Goal: Task Accomplishment & Management: Complete application form

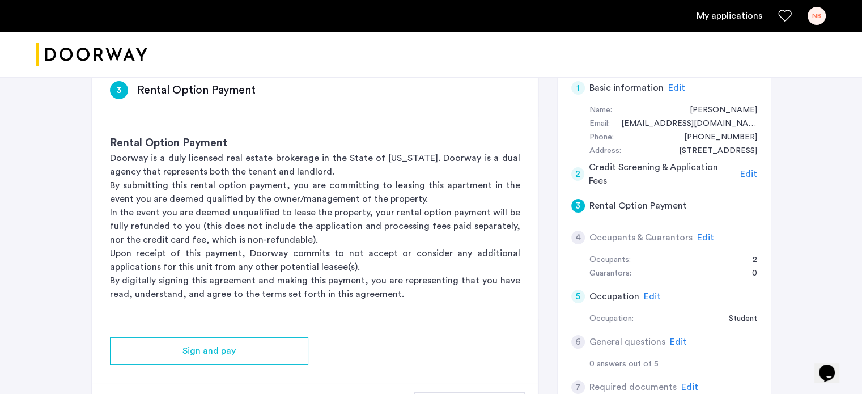
scroll to position [193, 0]
click at [676, 90] on span "Edit" at bounding box center [676, 88] width 17 height 9
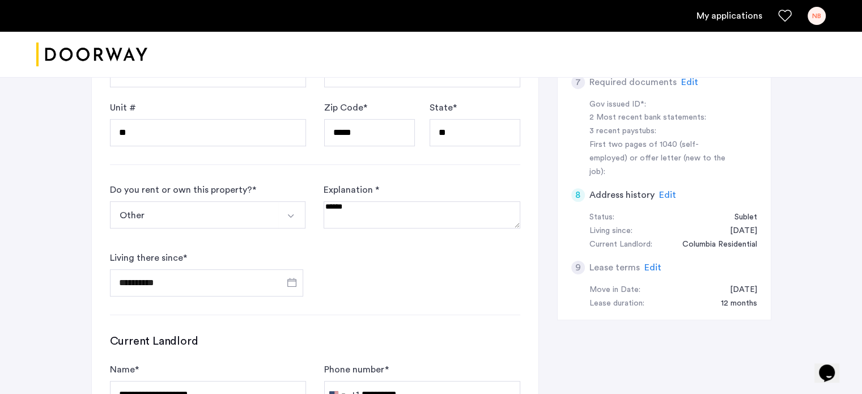
scroll to position [500, 0]
click at [160, 277] on input "**********" at bounding box center [207, 281] width 194 height 27
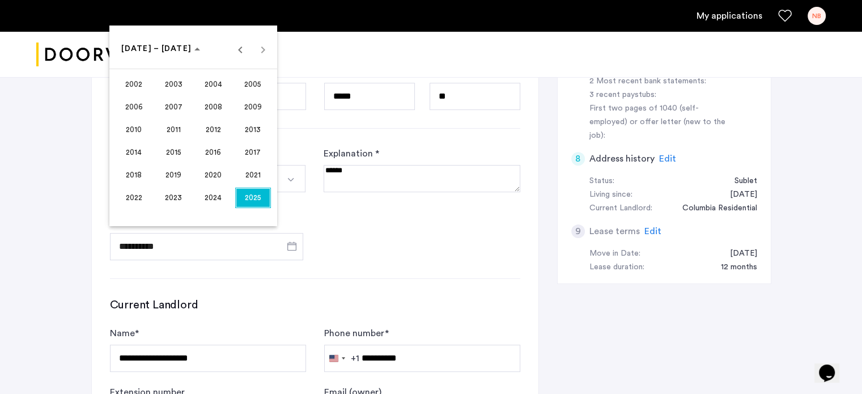
scroll to position [536, 0]
click at [250, 197] on span "2025" at bounding box center [253, 198] width 36 height 20
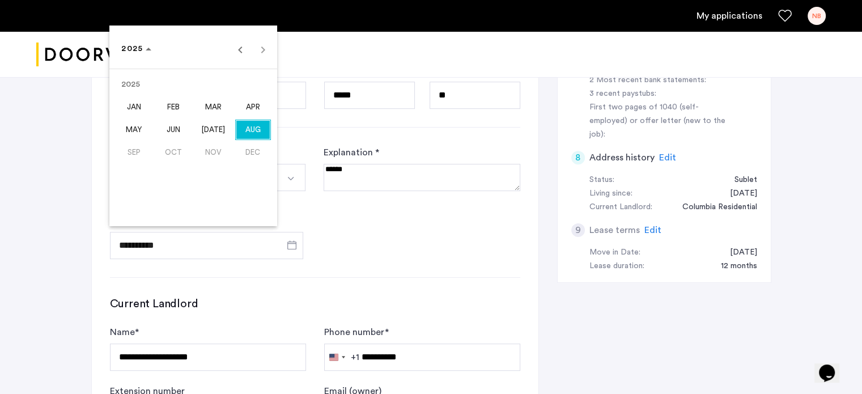
click at [256, 131] on span "AUG" at bounding box center [253, 130] width 36 height 20
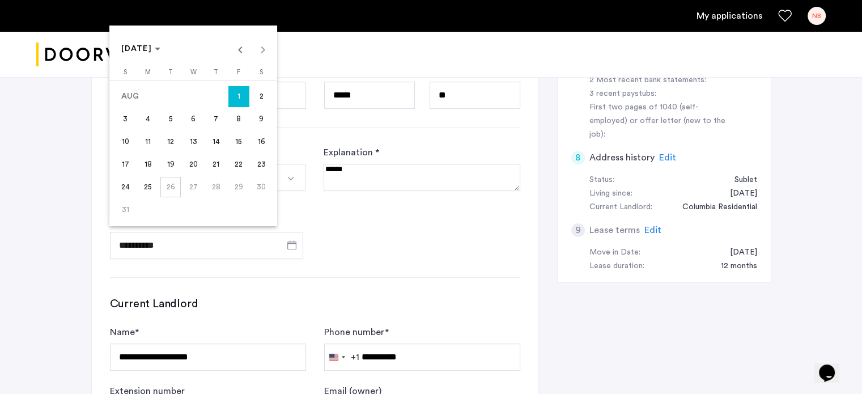
click at [220, 142] on span "14" at bounding box center [216, 141] width 20 height 20
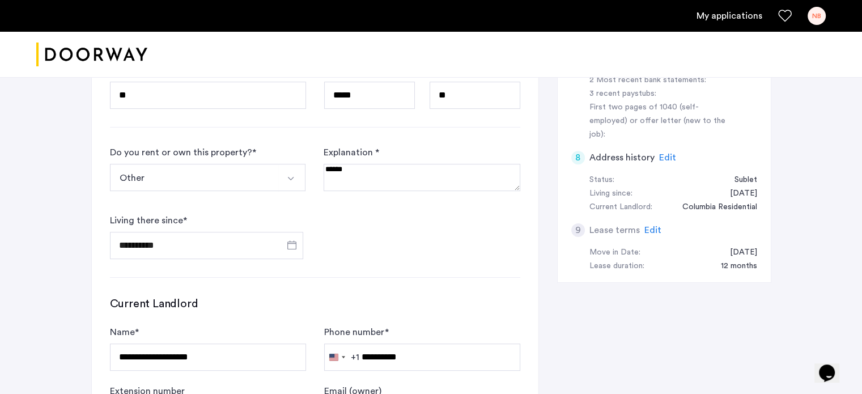
type input "**********"
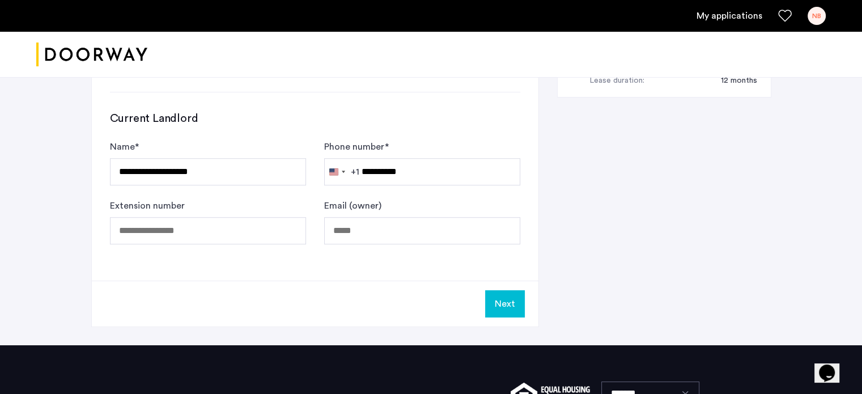
scroll to position [721, 0]
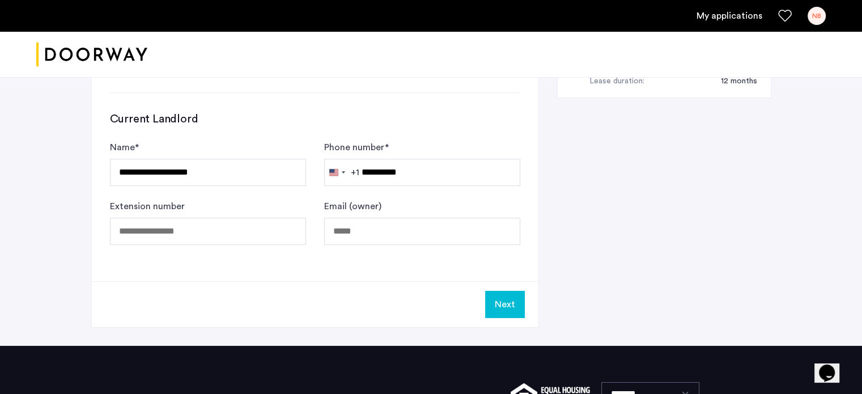
click at [509, 292] on button "Next" at bounding box center [505, 304] width 40 height 27
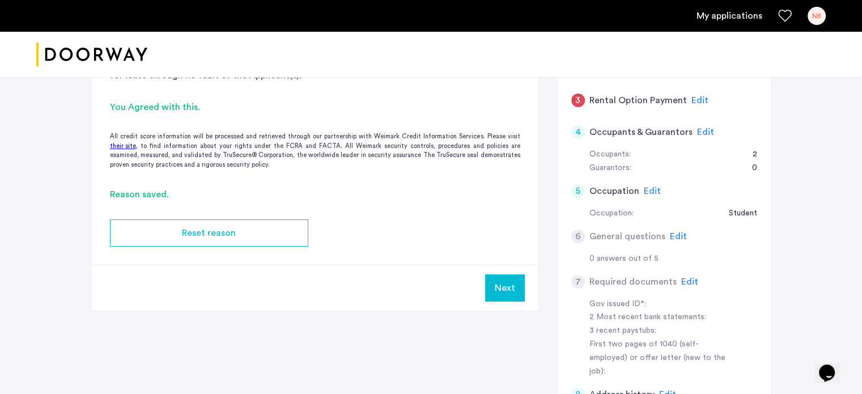
scroll to position [319, 0]
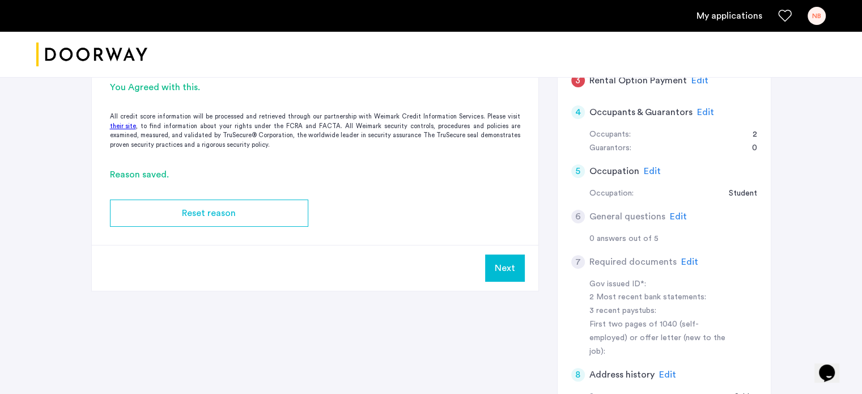
click at [685, 258] on span "Edit" at bounding box center [689, 261] width 17 height 9
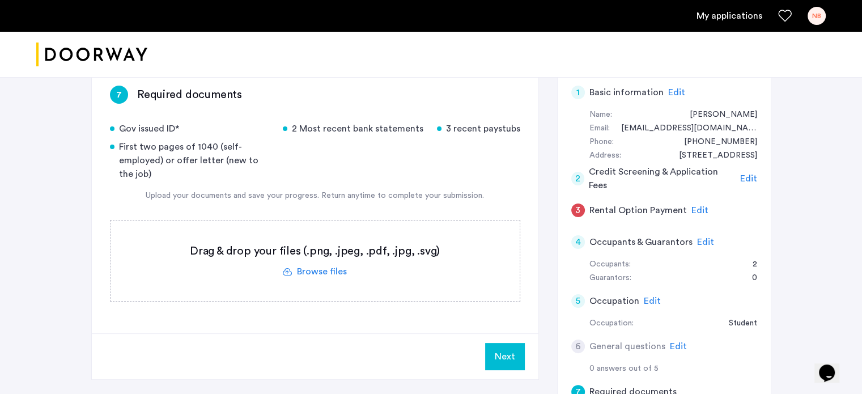
scroll to position [190, 0]
click at [707, 238] on span "Edit" at bounding box center [705, 240] width 17 height 9
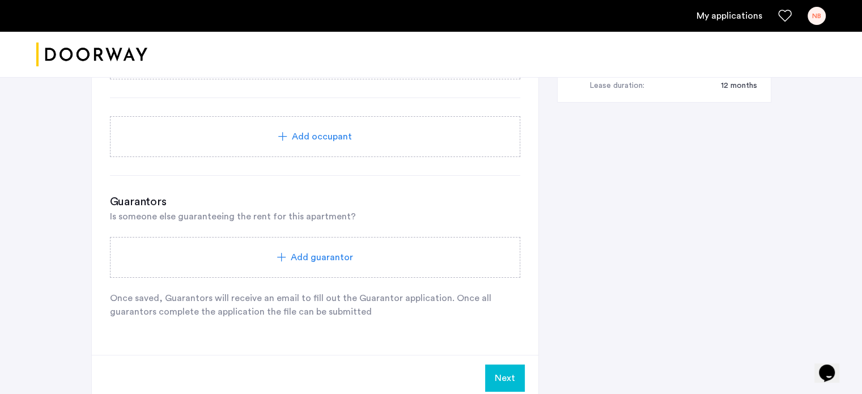
scroll to position [728, 0]
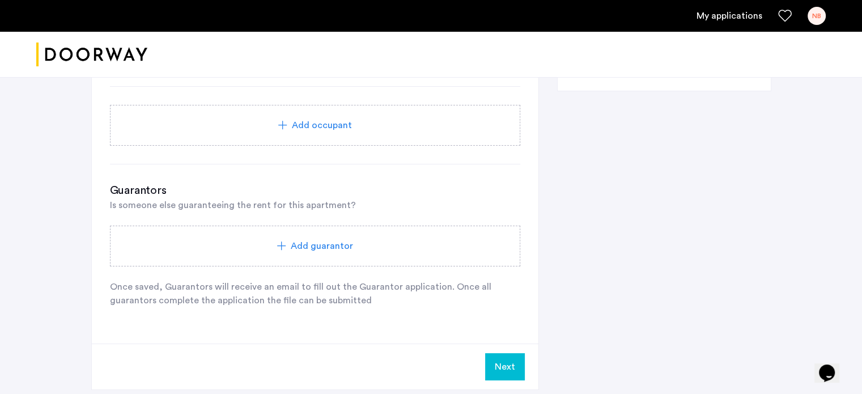
click at [344, 130] on div "Add occupant" at bounding box center [315, 125] width 410 height 41
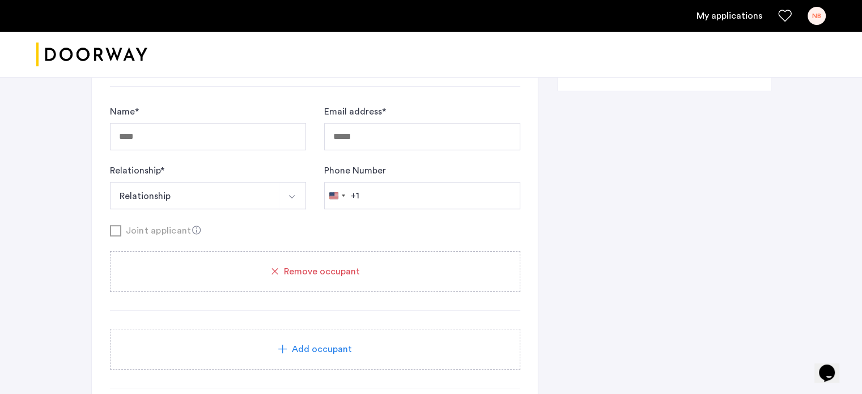
scroll to position [642, 0]
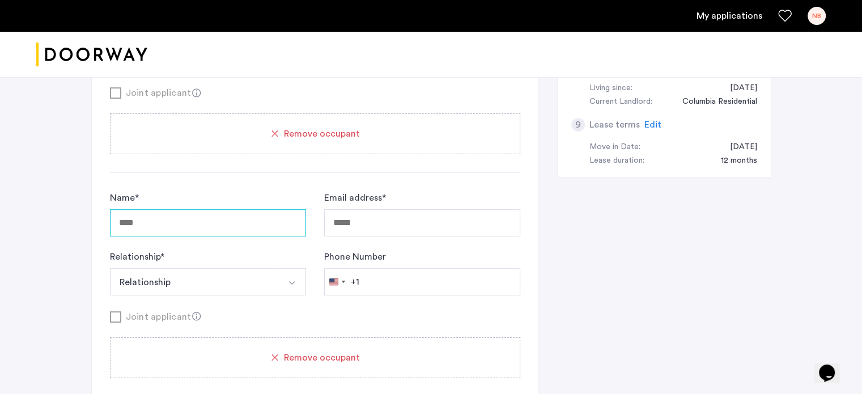
click at [180, 215] on input "Name *" at bounding box center [208, 222] width 196 height 27
type input "******"
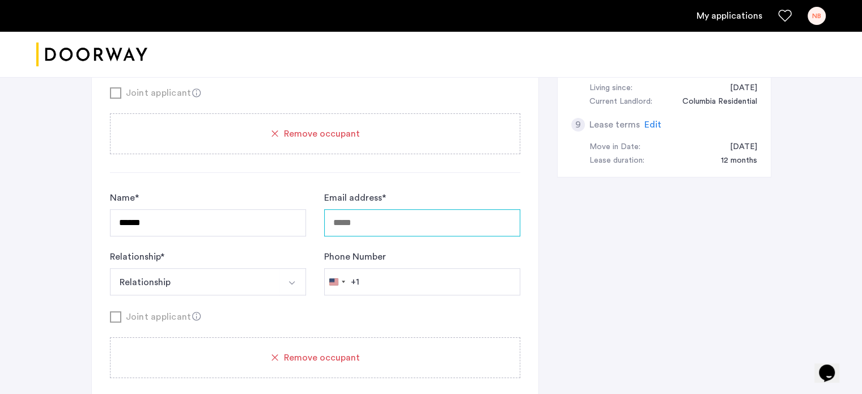
click at [356, 219] on input "Email address *" at bounding box center [422, 222] width 196 height 27
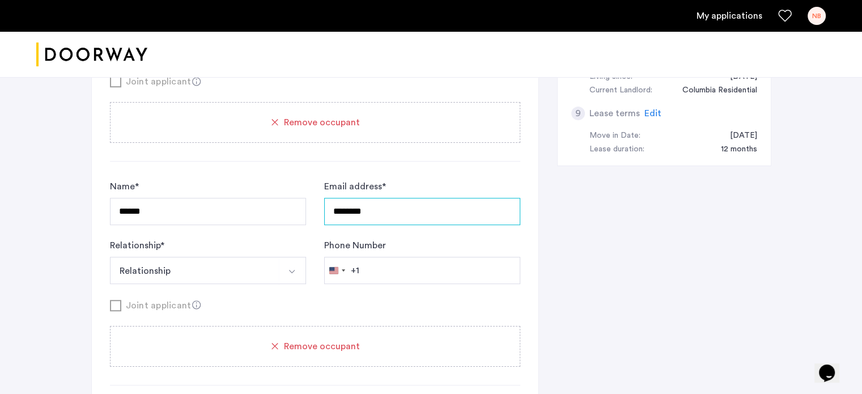
scroll to position [652, 0]
type input "********"
click at [330, 341] on span "Remove occupant" at bounding box center [322, 348] width 76 height 14
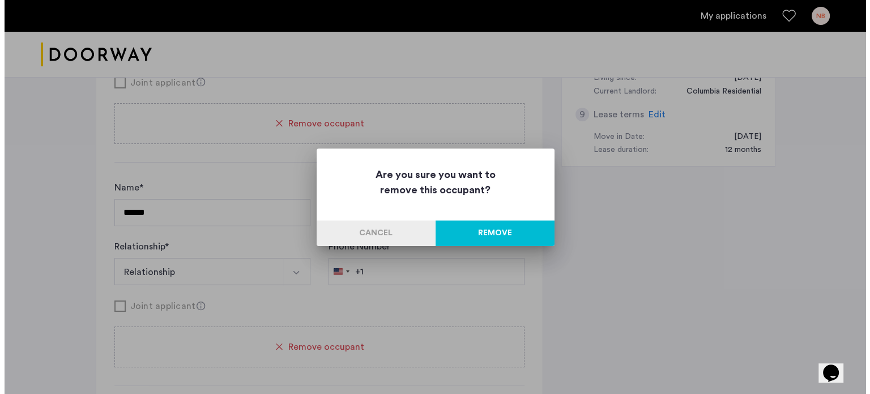
scroll to position [0, 0]
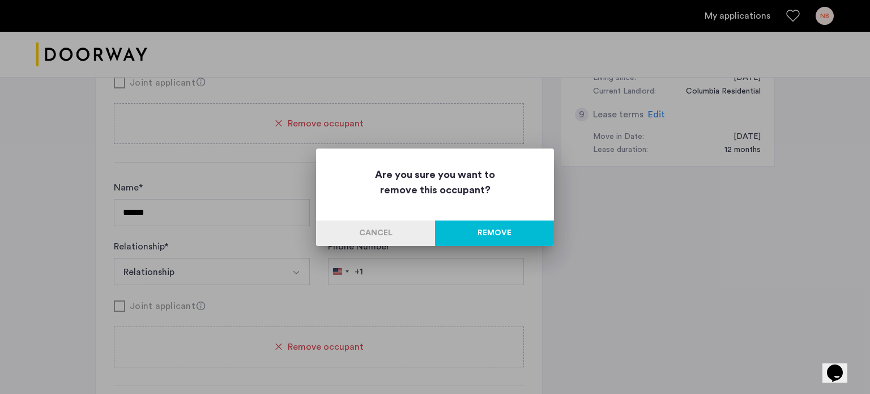
click at [403, 233] on button "Cancel" at bounding box center [375, 233] width 119 height 26
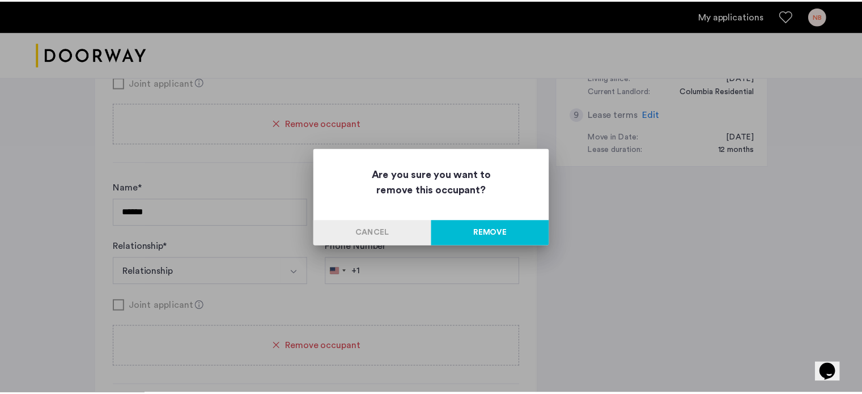
scroll to position [652, 0]
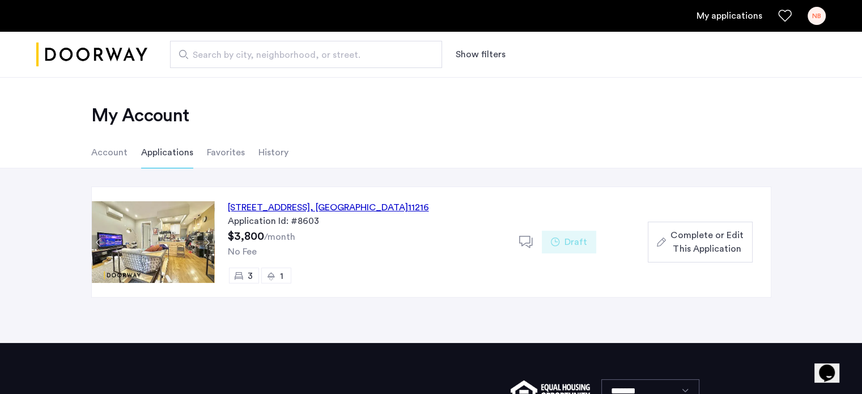
click at [692, 235] on span "Complete or Edit This Application" at bounding box center [706, 241] width 73 height 27
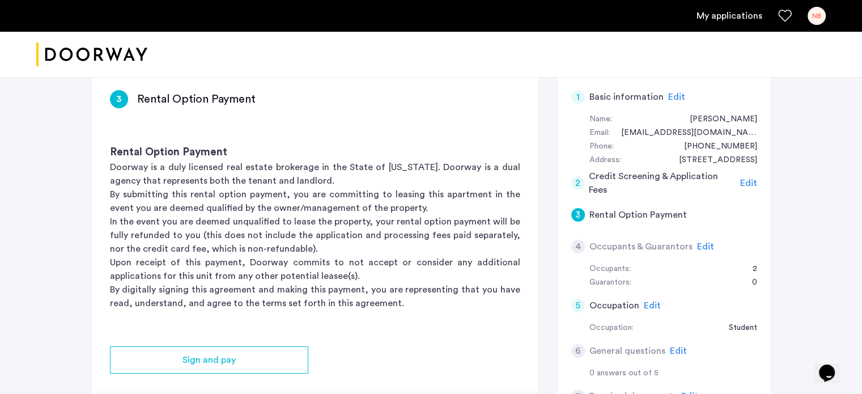
scroll to position [186, 0]
click at [675, 90] on div "Edit" at bounding box center [676, 96] width 17 height 14
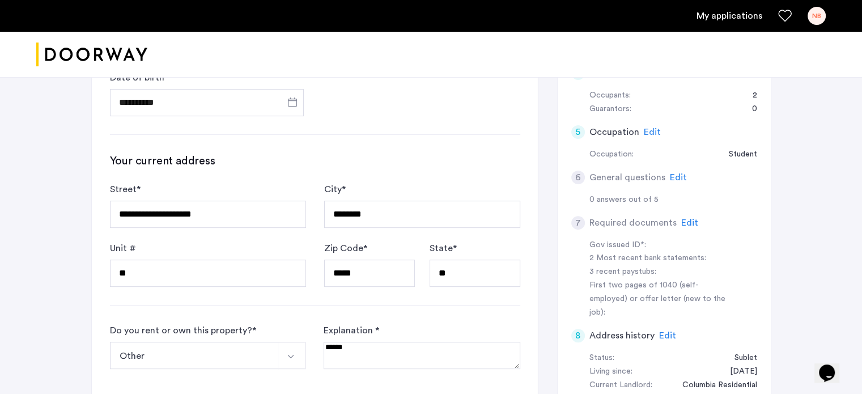
scroll to position [358, 0]
click at [685, 218] on span "Edit" at bounding box center [689, 222] width 17 height 9
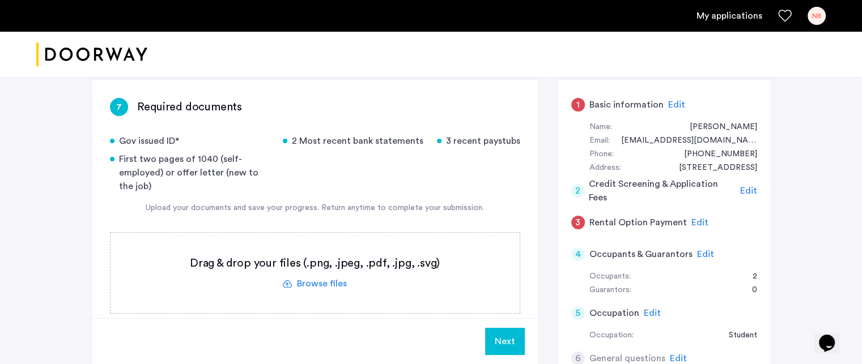
scroll to position [180, 0]
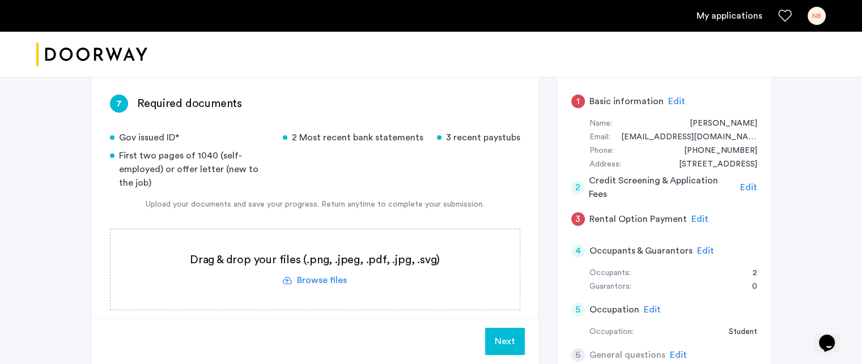
click at [668, 101] on span "Edit" at bounding box center [676, 101] width 17 height 9
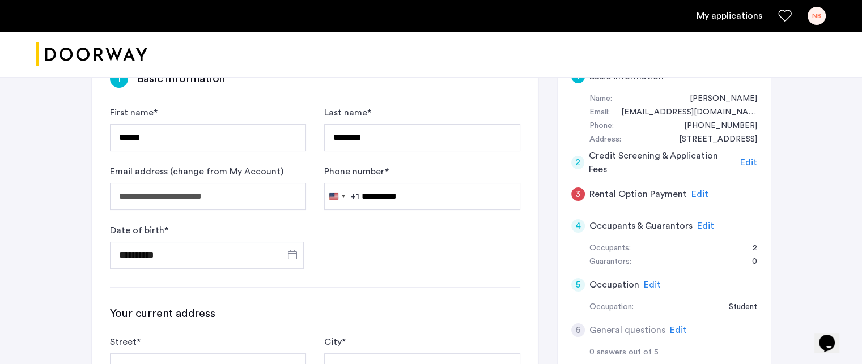
scroll to position [199, 0]
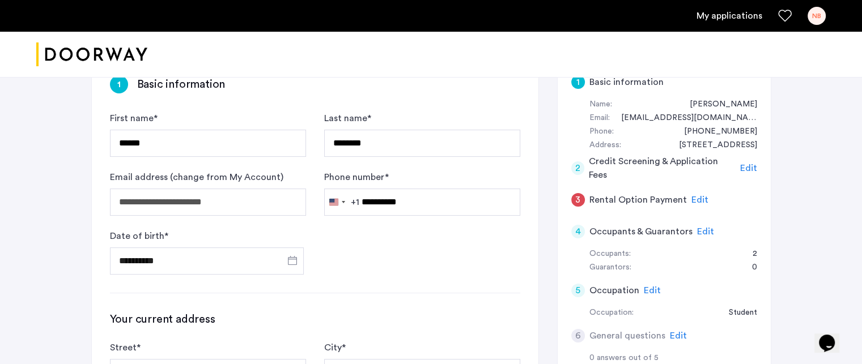
click at [749, 165] on span "Edit" at bounding box center [748, 168] width 17 height 9
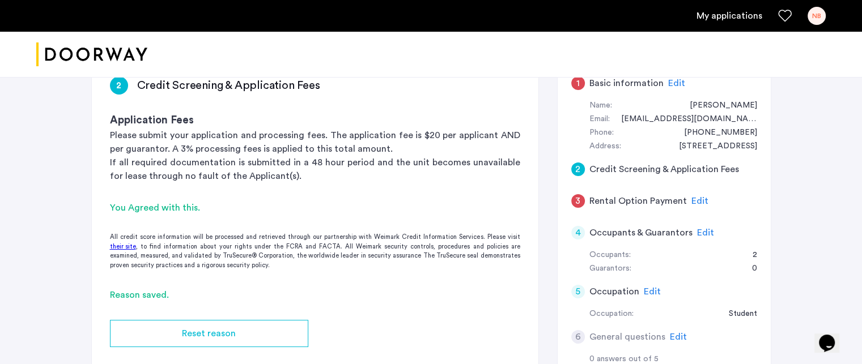
scroll to position [187, 0]
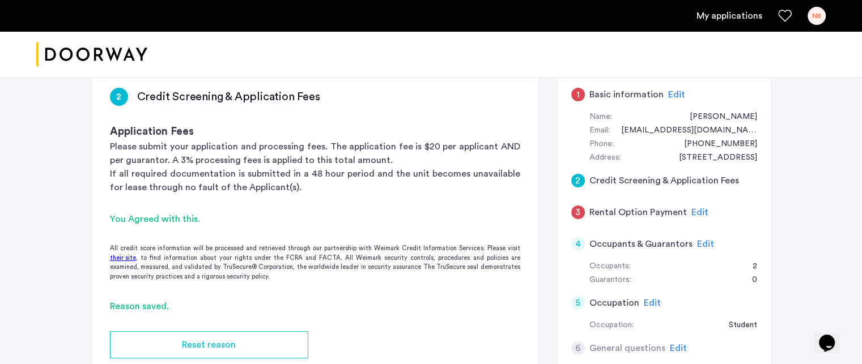
click at [691, 213] on span "Edit" at bounding box center [699, 212] width 17 height 9
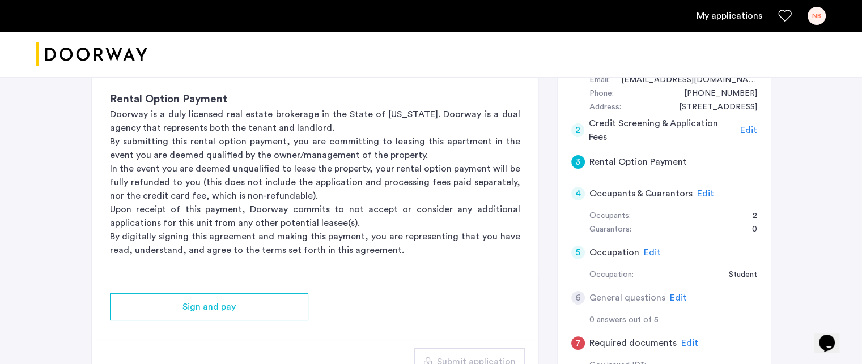
scroll to position [237, 0]
click at [705, 192] on span "Edit" at bounding box center [705, 194] width 17 height 9
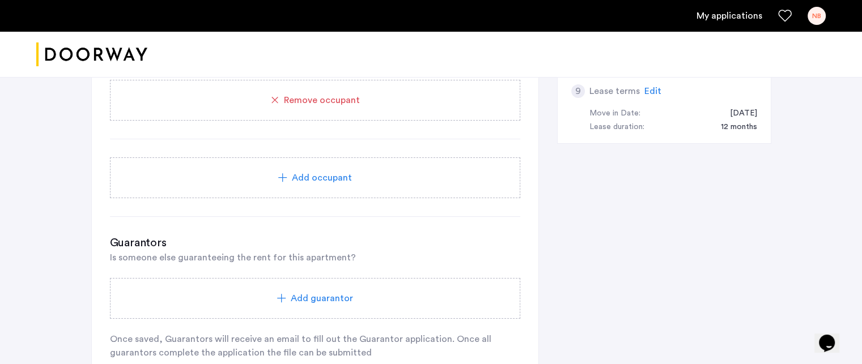
scroll to position [676, 0]
click at [396, 173] on div "Add occupant" at bounding box center [315, 178] width 383 height 14
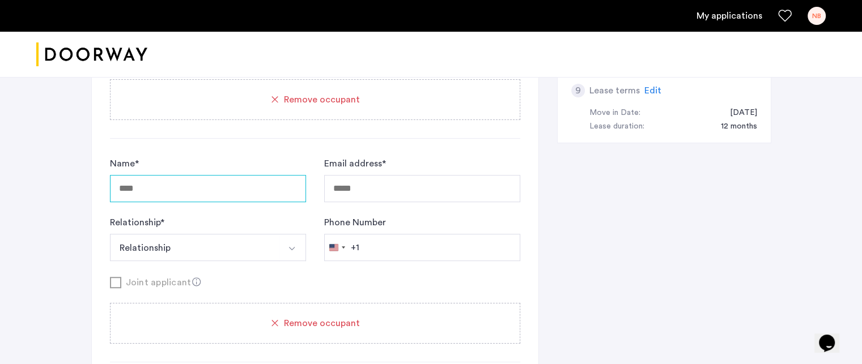
click at [181, 181] on input "Name *" at bounding box center [208, 188] width 196 height 27
type input "******"
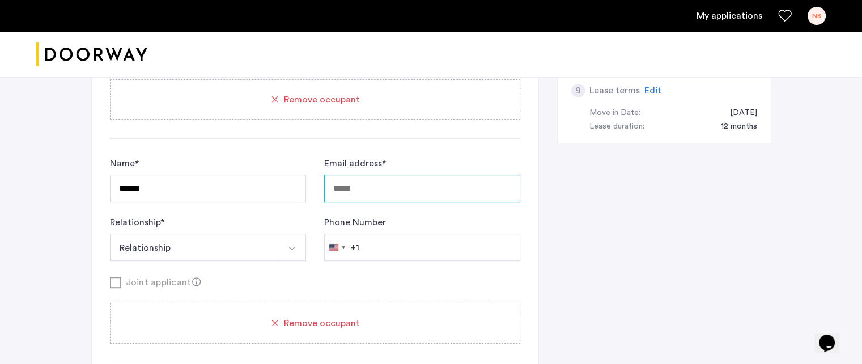
click at [349, 182] on input "Email address *" at bounding box center [422, 188] width 196 height 27
type input "**********"
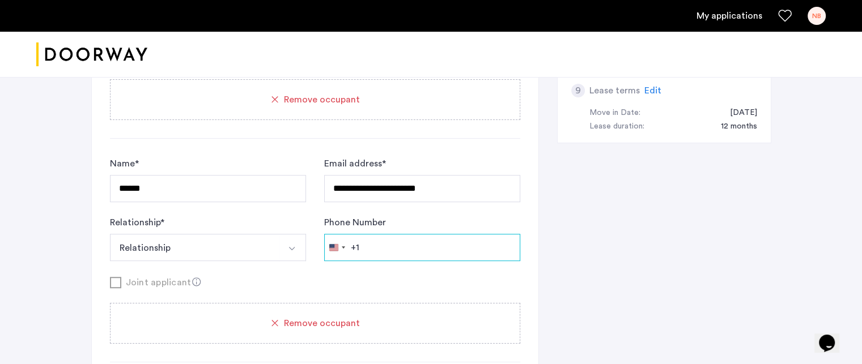
click at [394, 243] on input "Phone Number" at bounding box center [422, 247] width 196 height 27
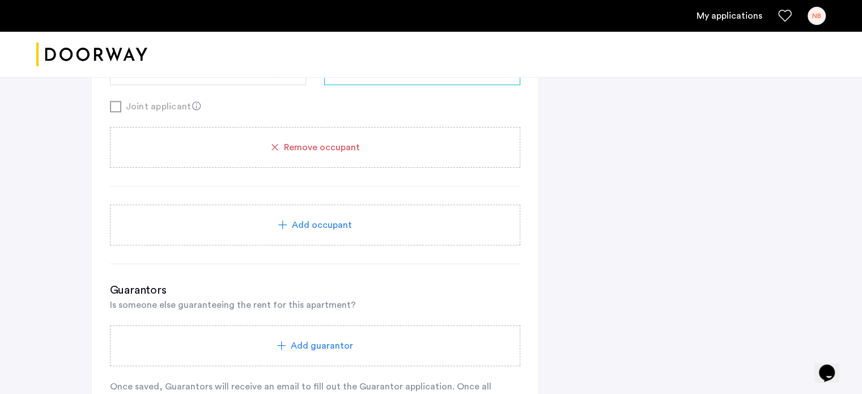
scroll to position [1127, 0]
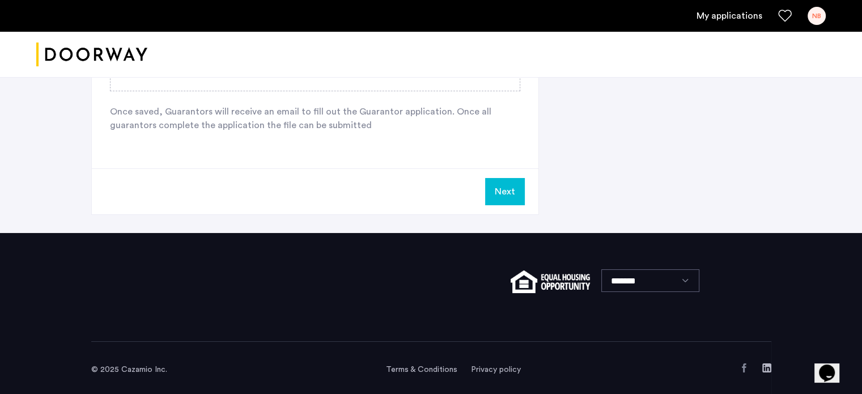
type input "**********"
click at [509, 189] on button "Next" at bounding box center [505, 191] width 40 height 27
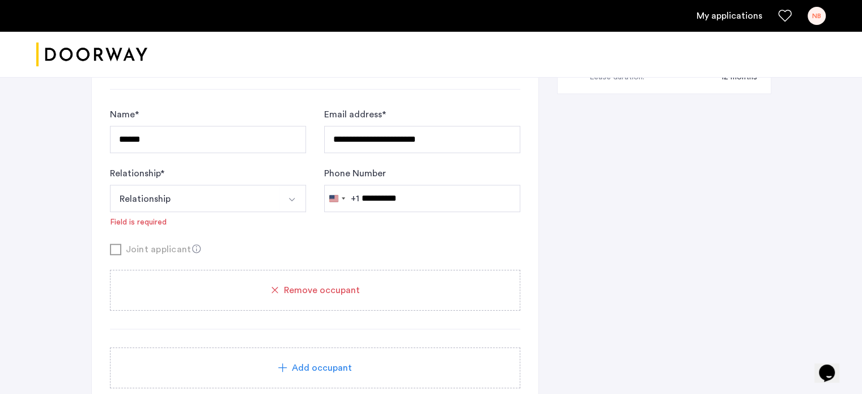
scroll to position [723, 0]
click at [228, 194] on button "Relationship" at bounding box center [194, 199] width 169 height 27
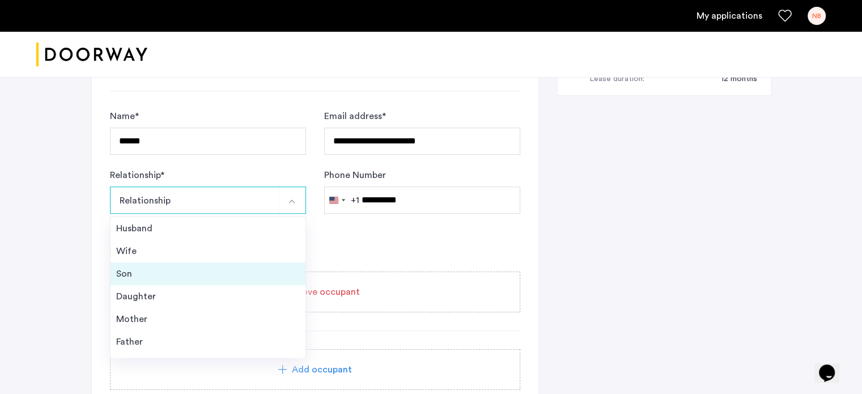
scroll to position [40, 0]
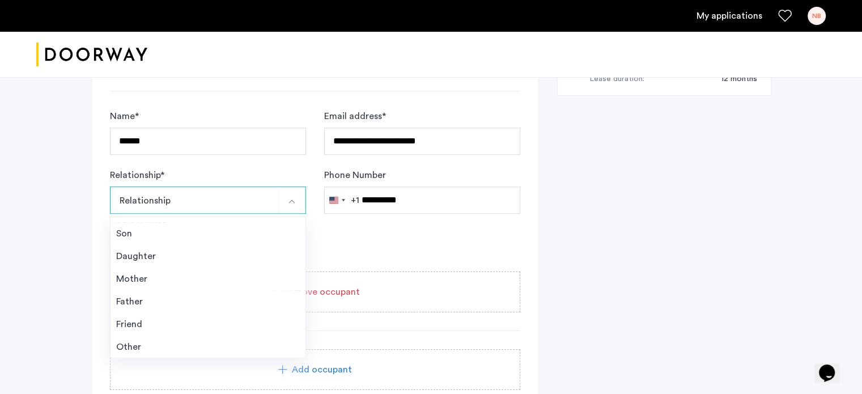
click at [326, 243] on div "Joint applicant" at bounding box center [315, 250] width 410 height 14
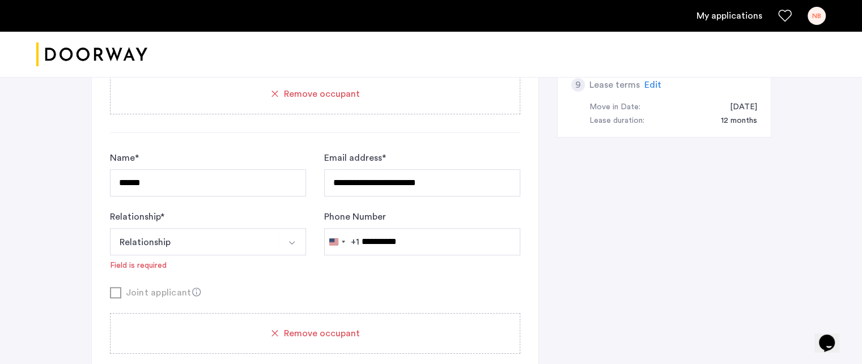
scroll to position [682, 0]
click at [334, 320] on div "Remove occupant" at bounding box center [315, 333] width 410 height 41
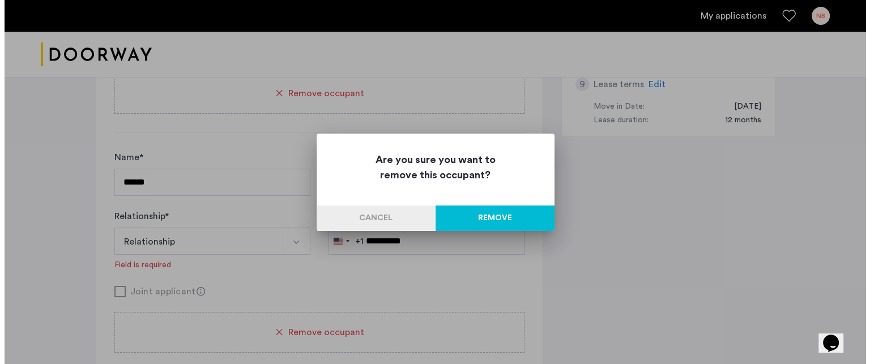
scroll to position [0, 0]
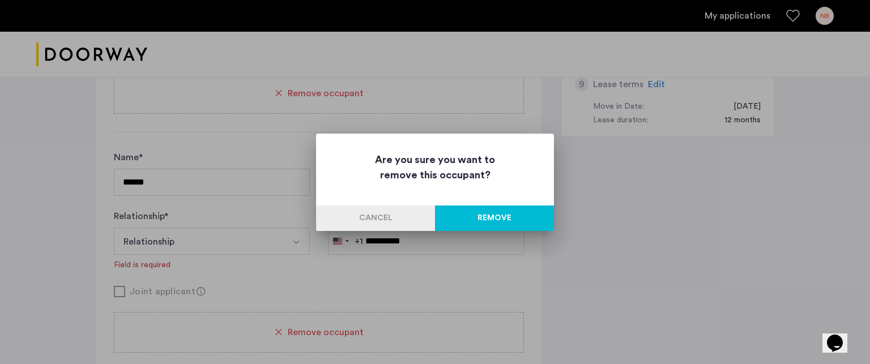
click at [492, 216] on button "Remove" at bounding box center [494, 219] width 119 height 26
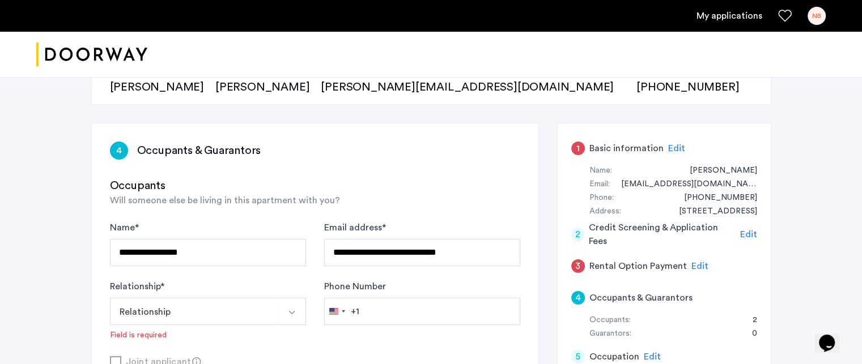
scroll to position [130, 0]
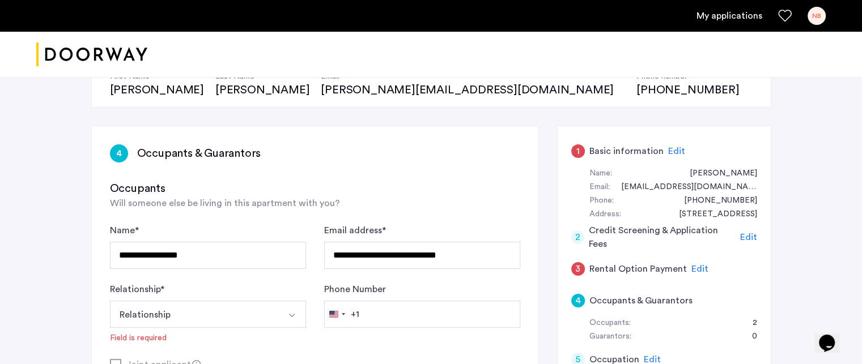
click at [672, 151] on span "Edit" at bounding box center [676, 151] width 17 height 9
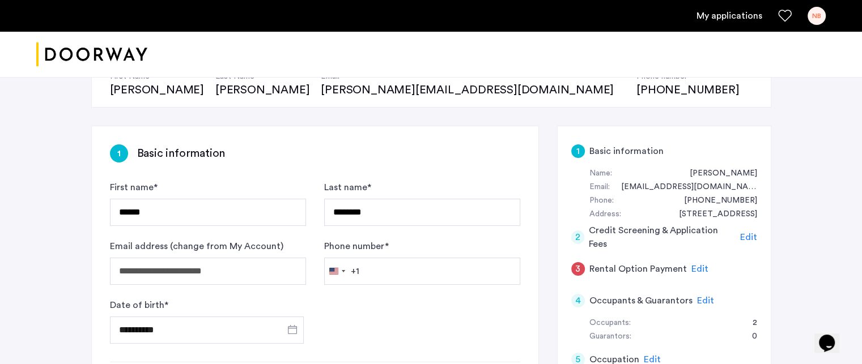
type input "**********"
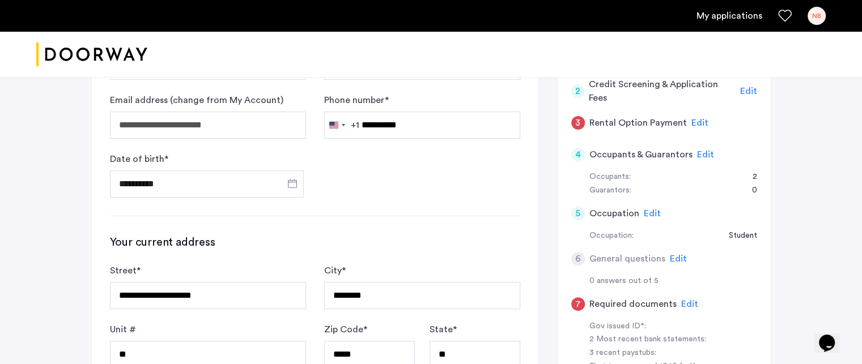
scroll to position [276, 0]
click at [700, 154] on span "Edit" at bounding box center [705, 155] width 17 height 9
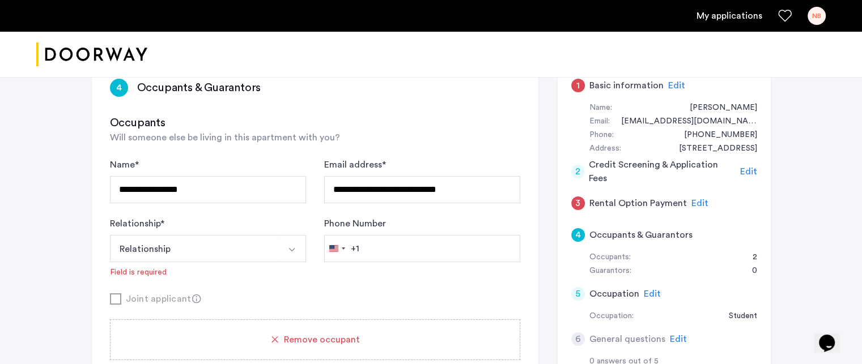
scroll to position [197, 0]
click at [262, 240] on button "Relationship" at bounding box center [194, 248] width 169 height 27
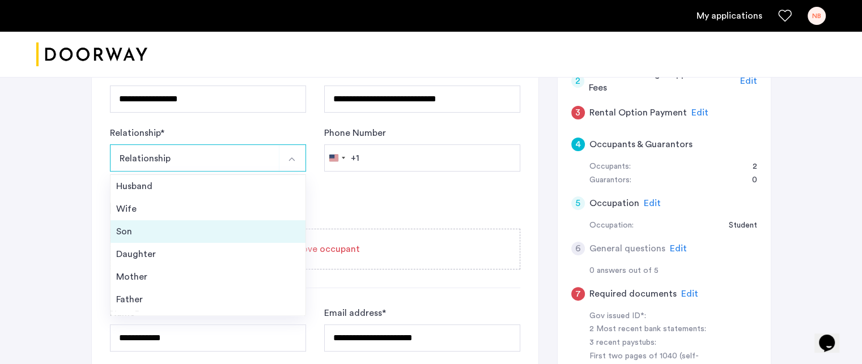
scroll to position [40, 0]
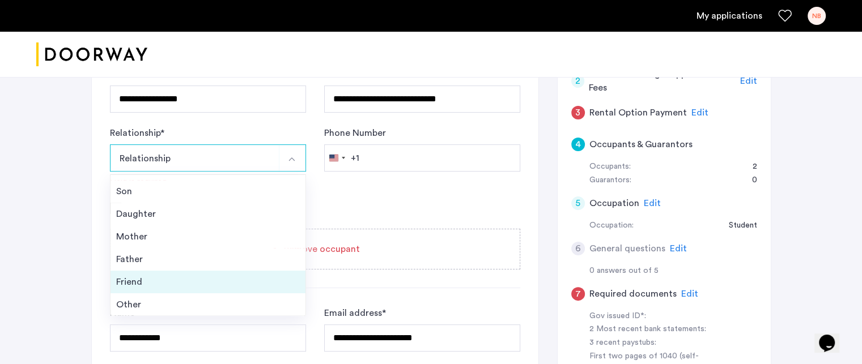
click at [150, 276] on div "Friend" at bounding box center [208, 282] width 184 height 14
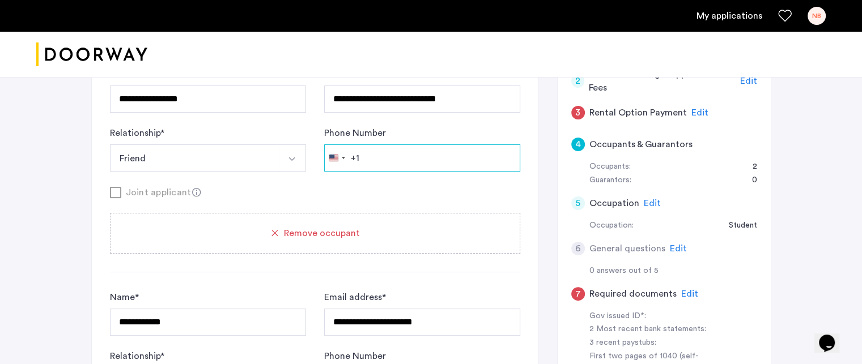
click at [415, 154] on input "Phone Number" at bounding box center [422, 158] width 196 height 27
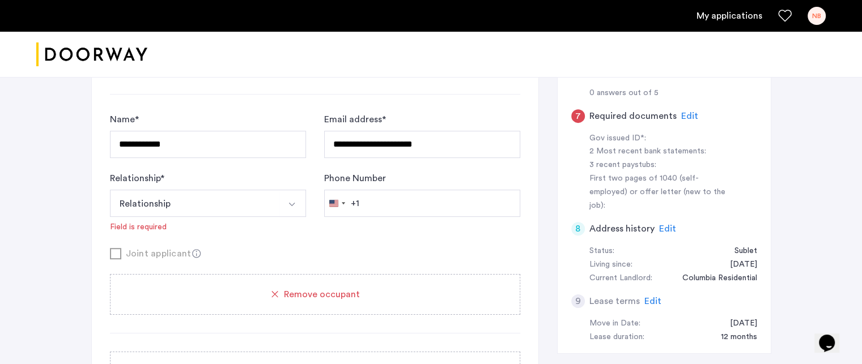
scroll to position [466, 0]
type input "**********"
click at [220, 208] on button "Relationship" at bounding box center [194, 202] width 169 height 27
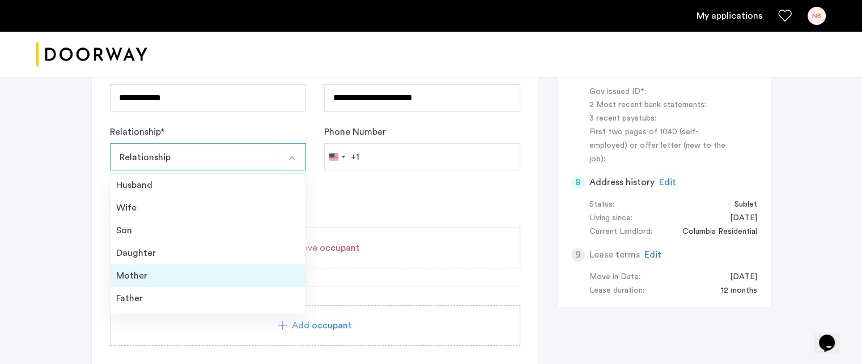
scroll to position [40, 0]
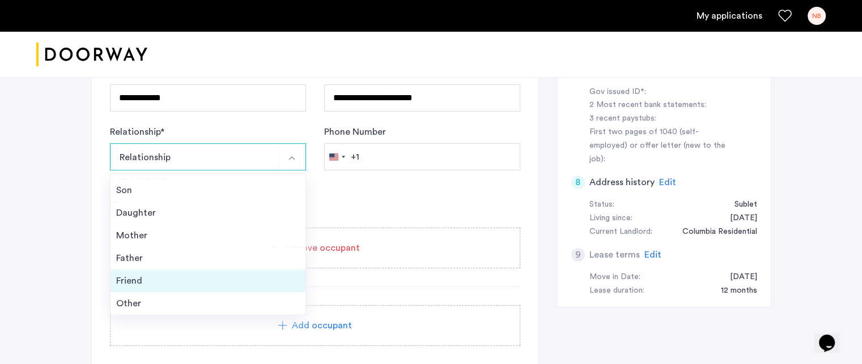
click at [171, 275] on div "Friend" at bounding box center [208, 281] width 184 height 14
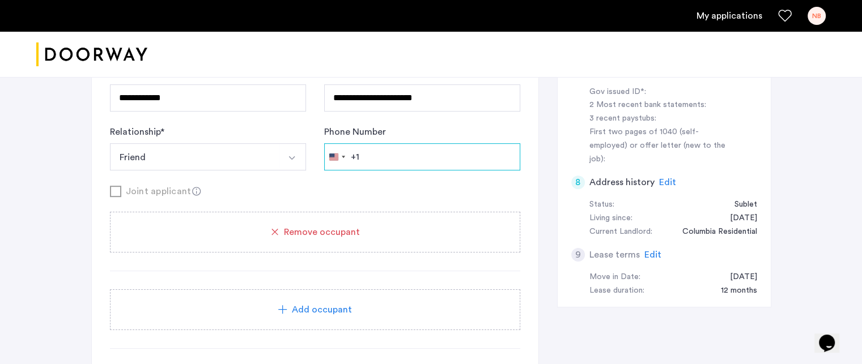
type input "**********"
click at [192, 189] on icon at bounding box center [196, 191] width 9 height 9
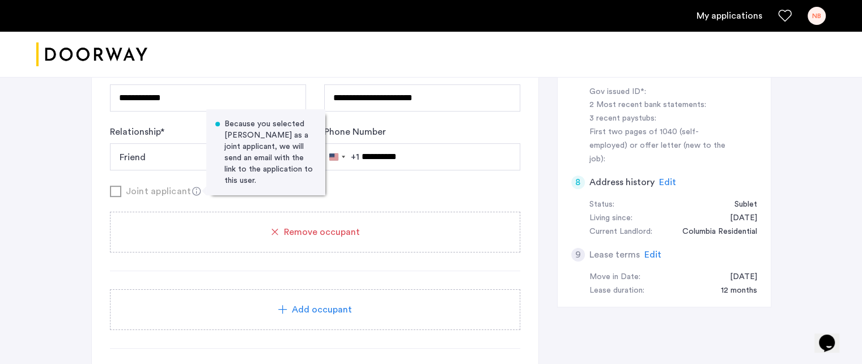
click at [331, 185] on div "Joint applicant Because you selected [PERSON_NAME] as a joint applicant, we wil…" at bounding box center [315, 191] width 410 height 14
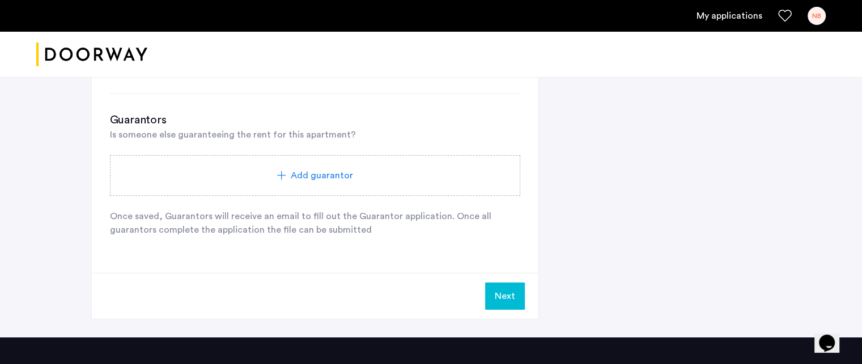
scroll to position [767, 0]
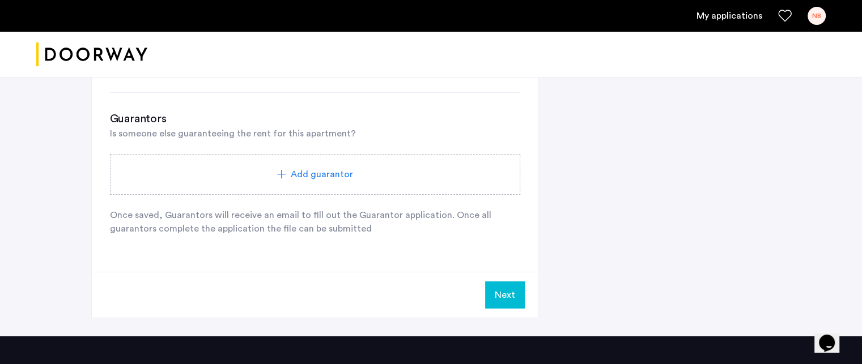
click at [308, 168] on span "Add guarantor" at bounding box center [322, 175] width 62 height 14
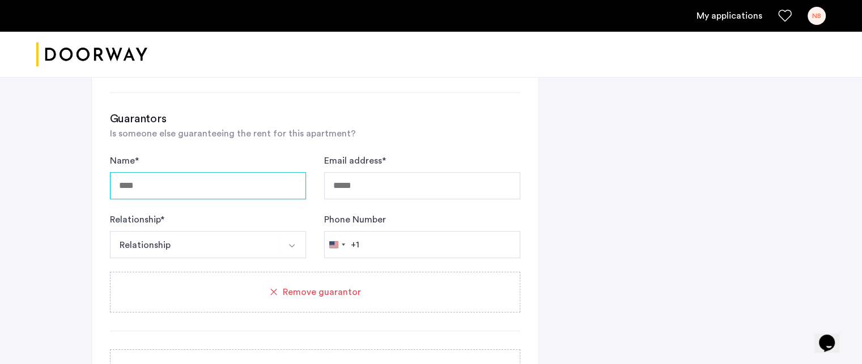
click at [225, 186] on input "Name *" at bounding box center [208, 185] width 196 height 27
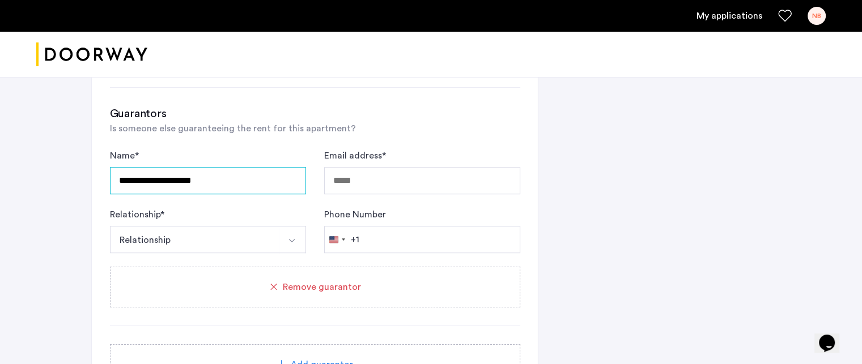
type input "**********"
click at [333, 177] on input "Email address *" at bounding box center [422, 180] width 196 height 27
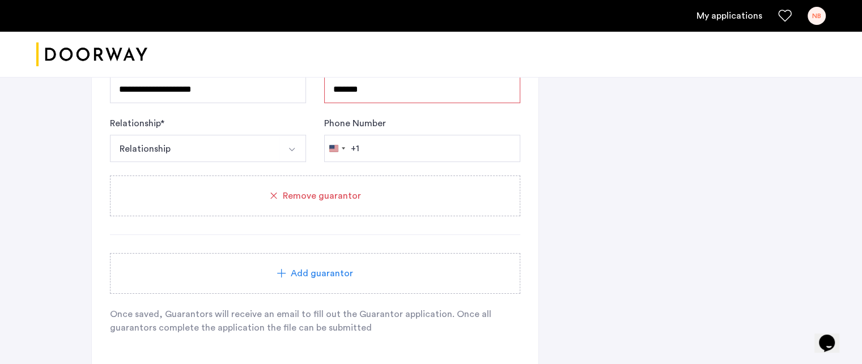
scroll to position [863, 0]
click at [300, 269] on span "Add guarantor" at bounding box center [322, 274] width 62 height 14
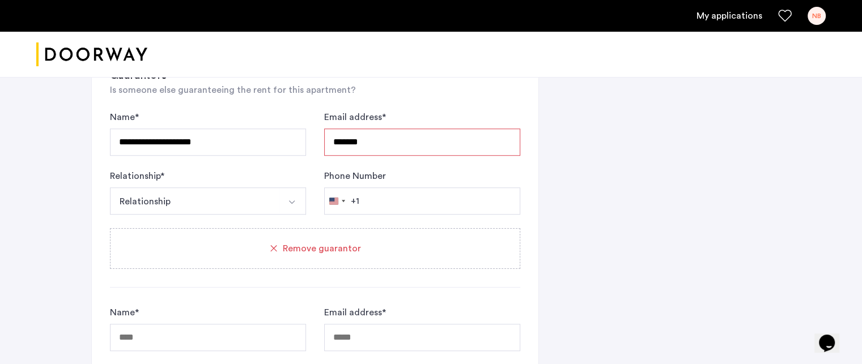
scroll to position [810, 0]
click at [381, 138] on input "*******" at bounding box center [422, 142] width 196 height 27
type input "**********"
click at [163, 198] on button "Relationship" at bounding box center [194, 201] width 169 height 27
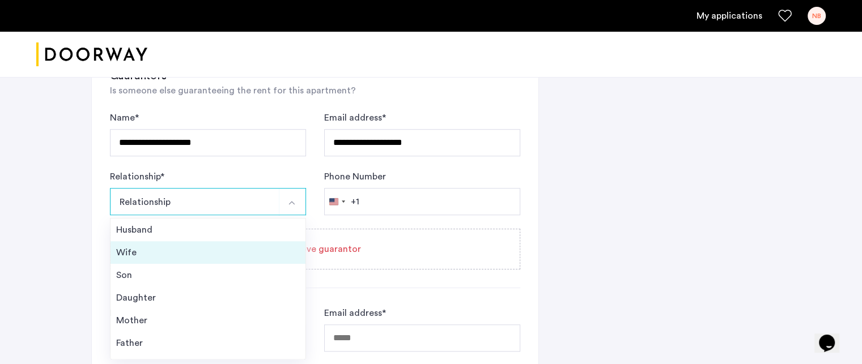
scroll to position [40, 0]
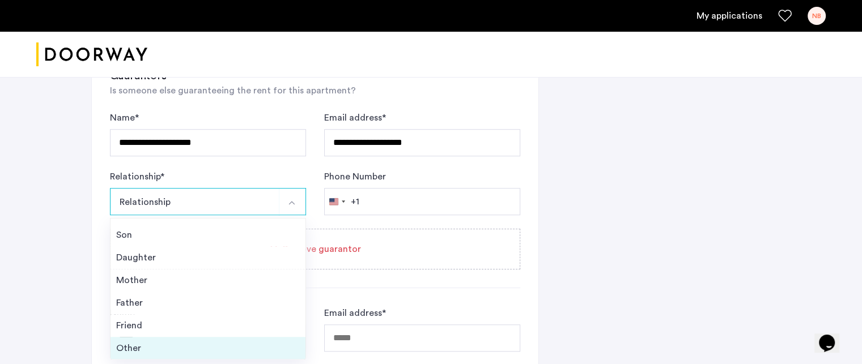
click at [148, 342] on div "Other" at bounding box center [208, 349] width 184 height 14
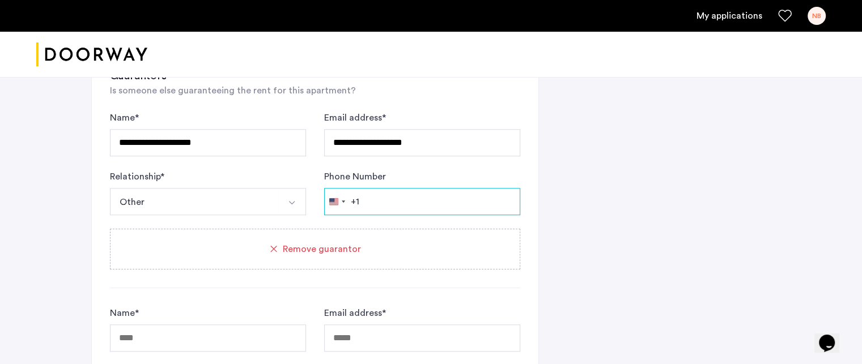
click at [406, 197] on input "Phone Number" at bounding box center [422, 201] width 196 height 27
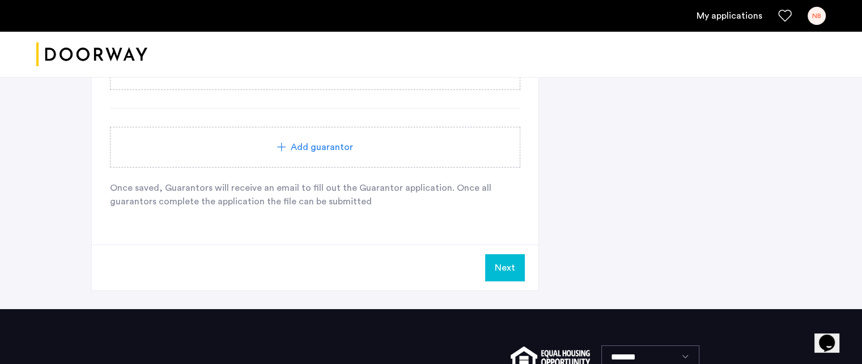
scroll to position [1198, 0]
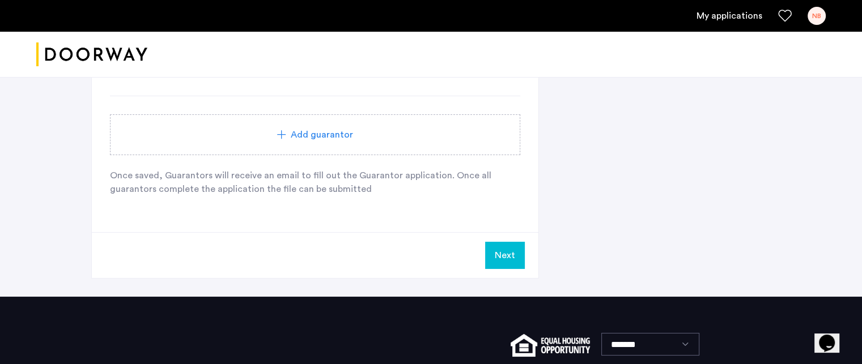
type input "**********"
click at [374, 135] on div "Add guarantor" at bounding box center [315, 135] width 383 height 14
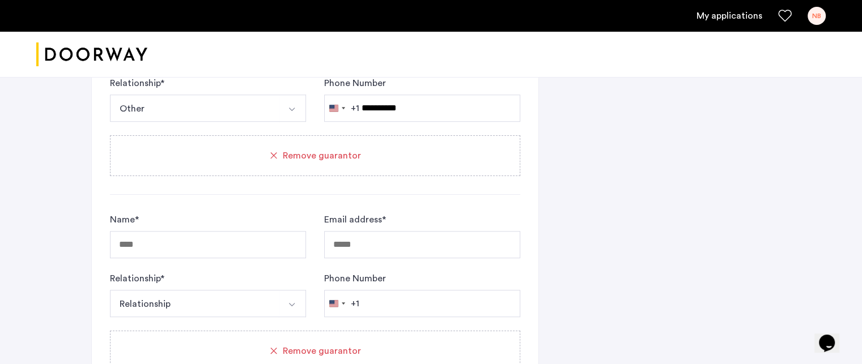
scroll to position [904, 0]
click at [159, 233] on input "Name *" at bounding box center [208, 244] width 196 height 27
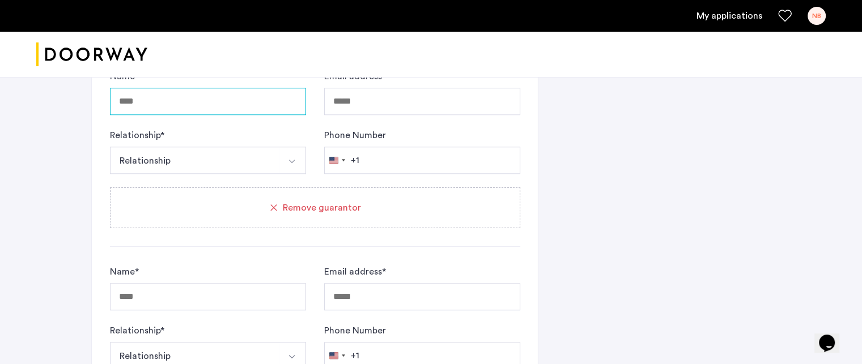
scroll to position [1050, 0]
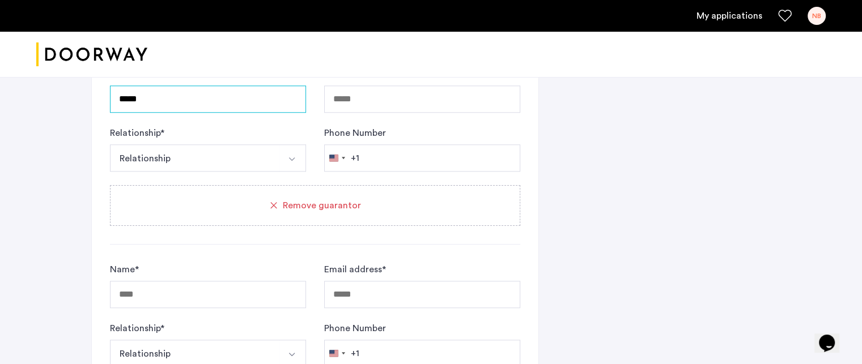
type input "****"
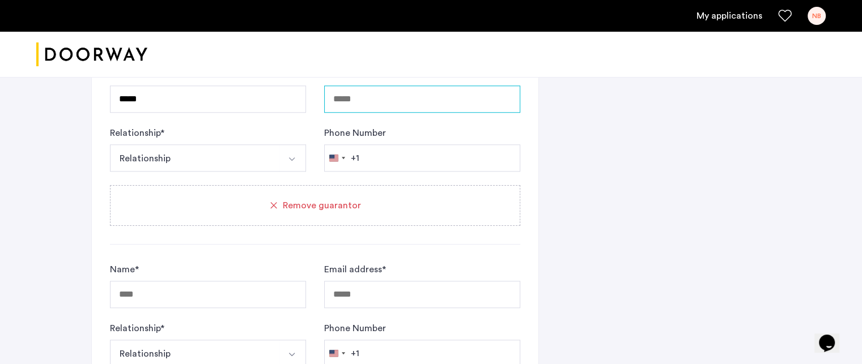
click at [381, 96] on input "Email address *" at bounding box center [422, 99] width 196 height 27
type input "**********"
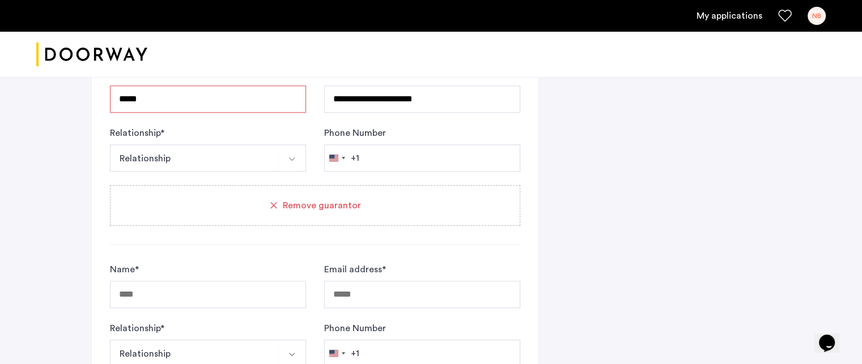
click at [258, 150] on button "Relationship" at bounding box center [194, 158] width 169 height 27
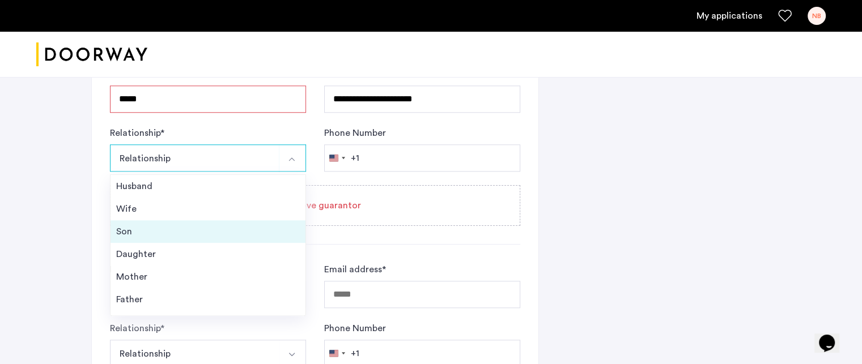
scroll to position [40, 0]
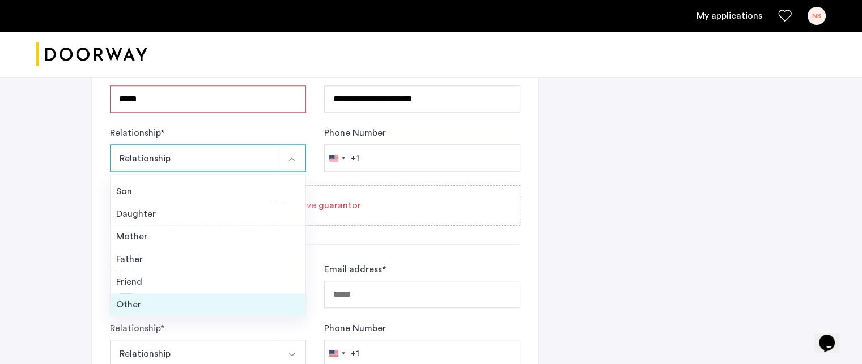
click at [148, 301] on div "Other" at bounding box center [208, 305] width 184 height 14
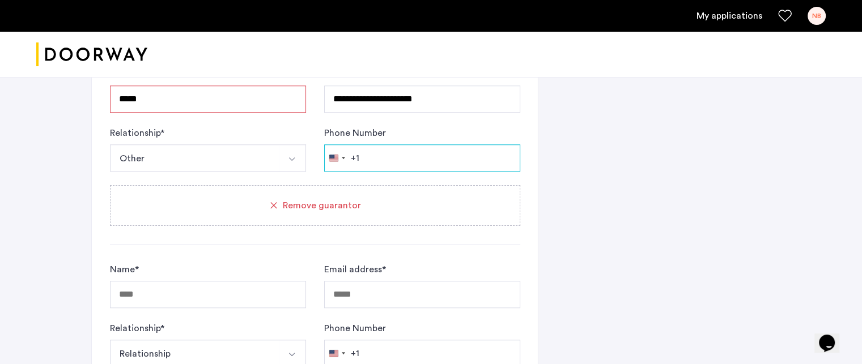
click at [383, 149] on input "Phone Number" at bounding box center [422, 158] width 196 height 27
type input "**********"
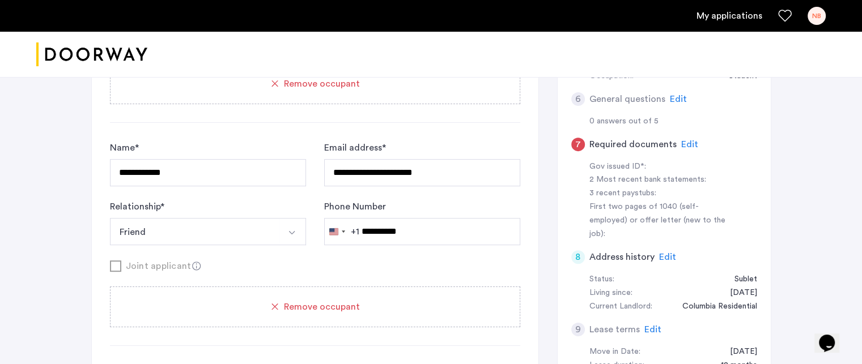
scroll to position [444, 0]
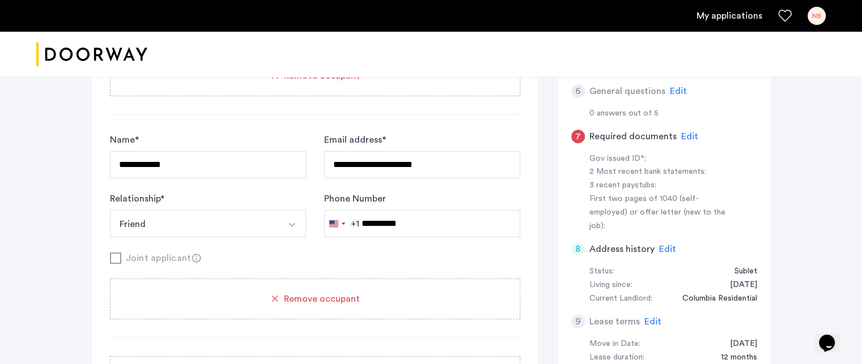
click at [684, 134] on span "Edit" at bounding box center [689, 136] width 17 height 9
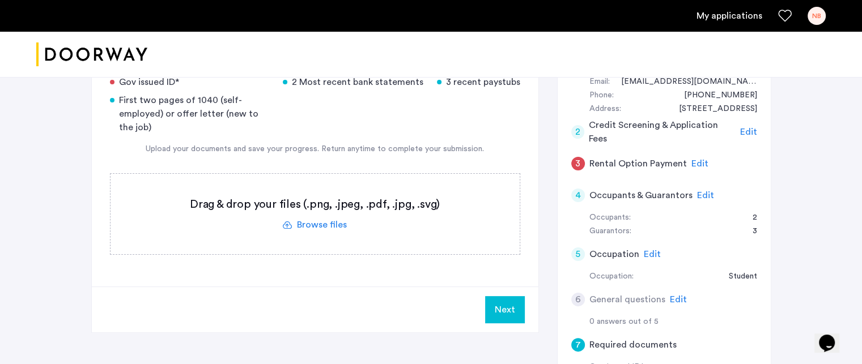
scroll to position [235, 0]
click at [702, 192] on span "Edit" at bounding box center [705, 196] width 17 height 9
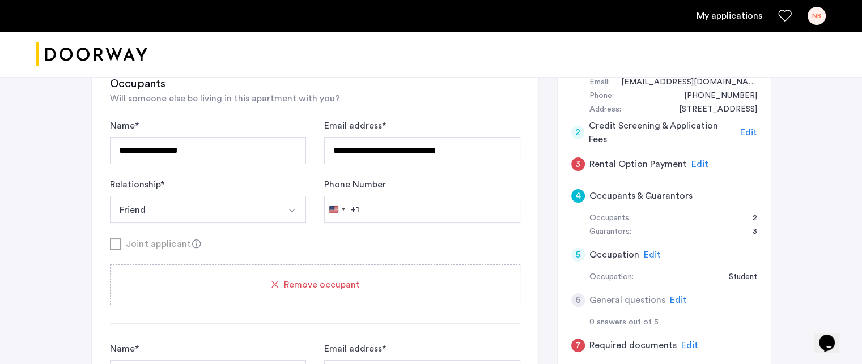
type input "**********"
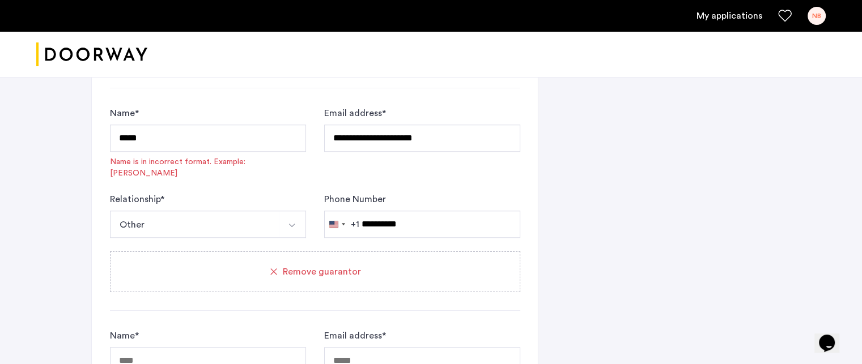
scroll to position [1017, 0]
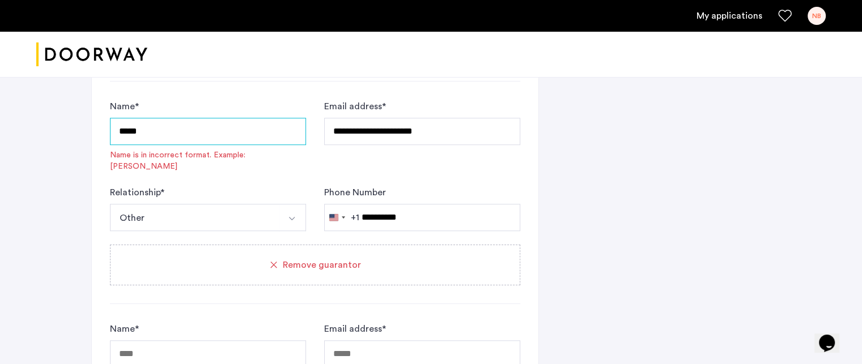
click at [194, 129] on input "****" at bounding box center [208, 131] width 196 height 27
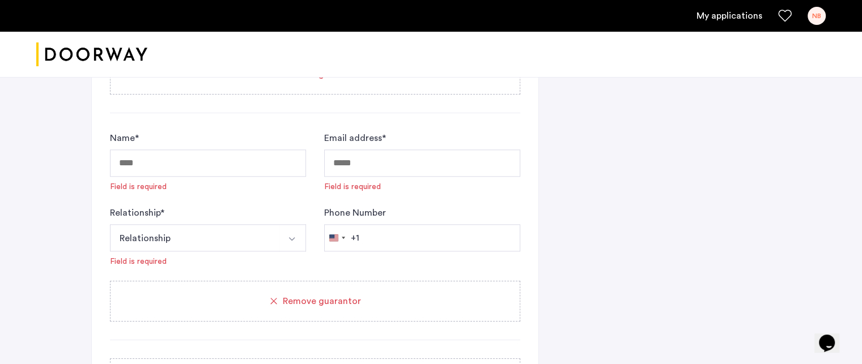
scroll to position [1199, 0]
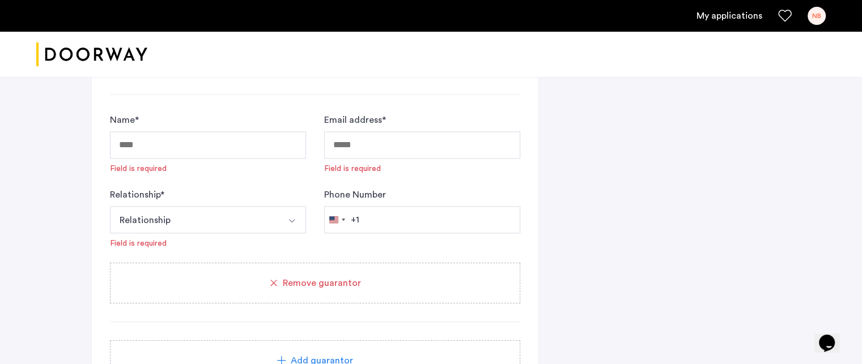
type input "**********"
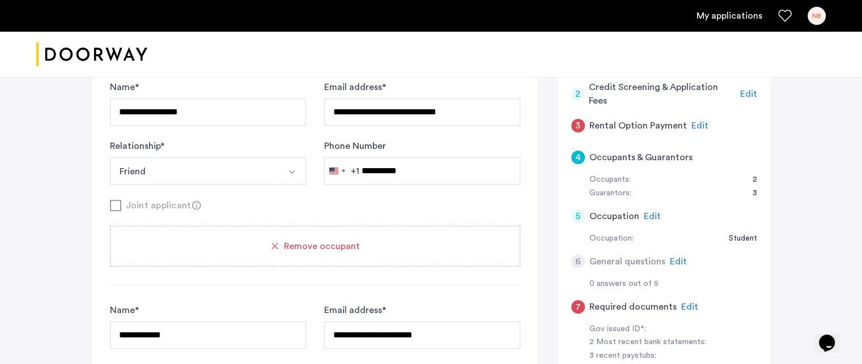
scroll to position [266, 0]
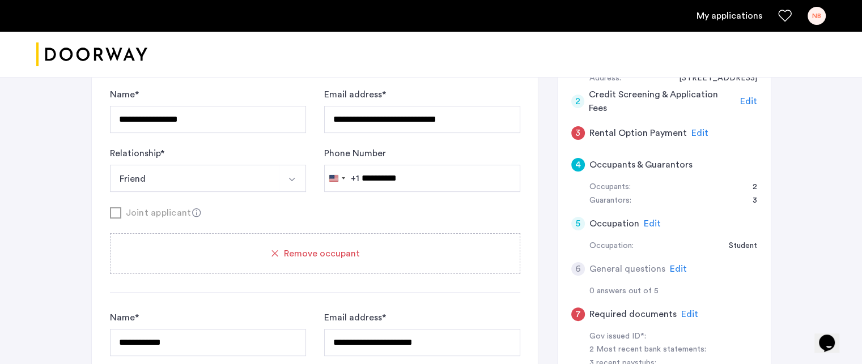
click at [651, 222] on span "Edit" at bounding box center [652, 223] width 17 height 9
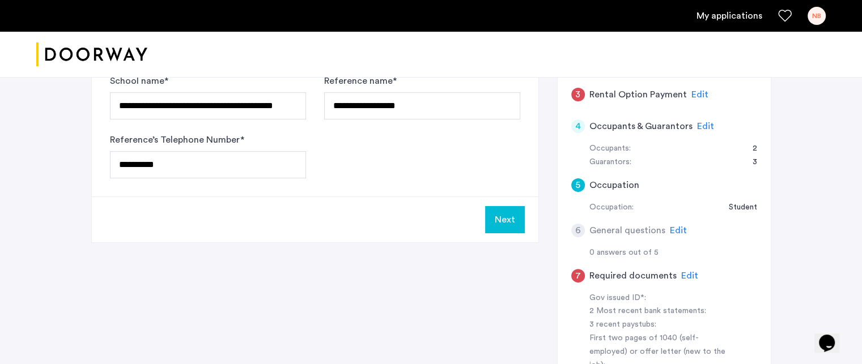
scroll to position [317, 0]
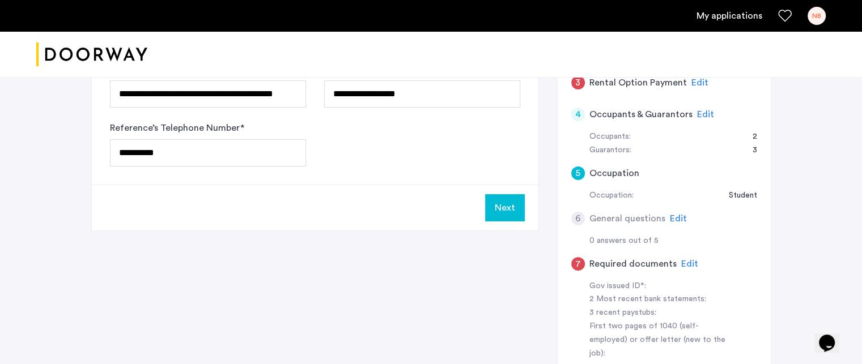
click at [672, 216] on span "Edit" at bounding box center [678, 218] width 17 height 9
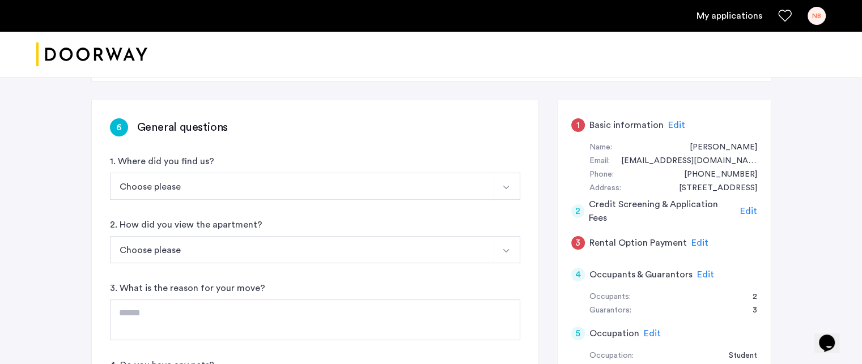
scroll to position [156, 0]
click at [243, 180] on button "Choose please" at bounding box center [302, 186] width 384 height 27
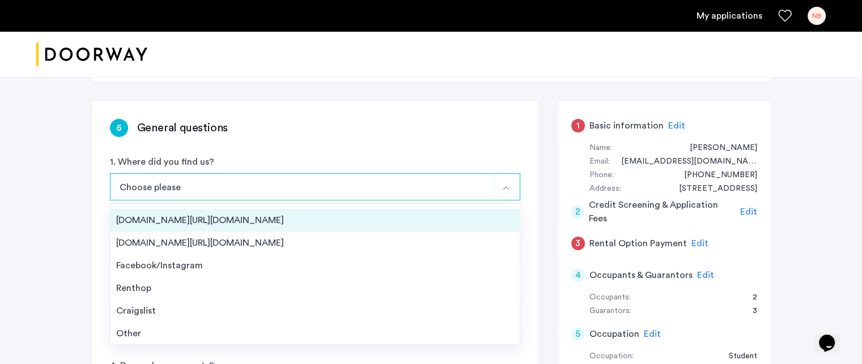
scroll to position [0, 0]
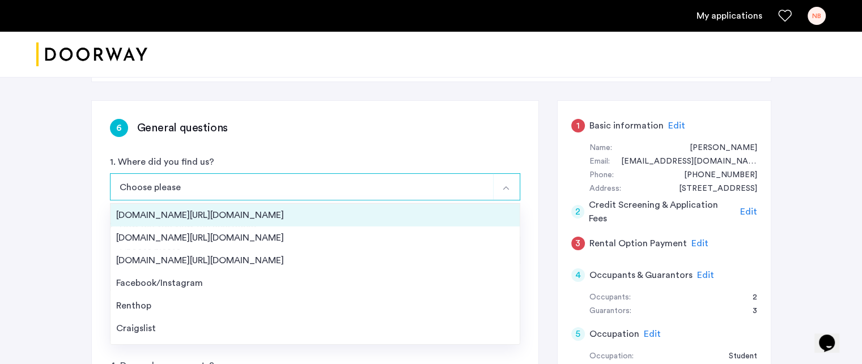
click at [230, 210] on div "[DOMAIN_NAME][URL][DOMAIN_NAME]" at bounding box center [315, 216] width 398 height 14
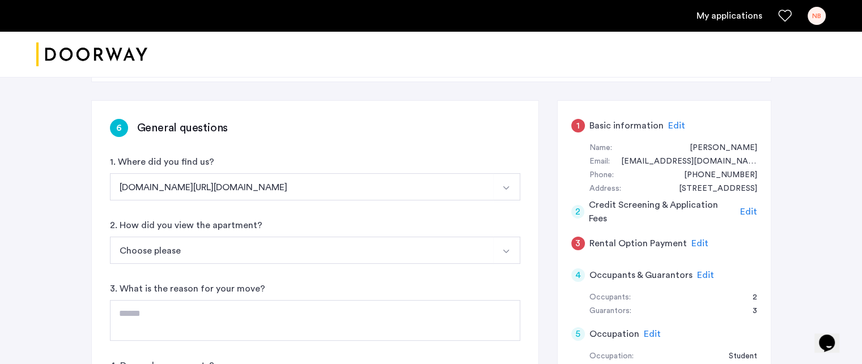
click at [232, 253] on button "Choose please" at bounding box center [302, 250] width 384 height 27
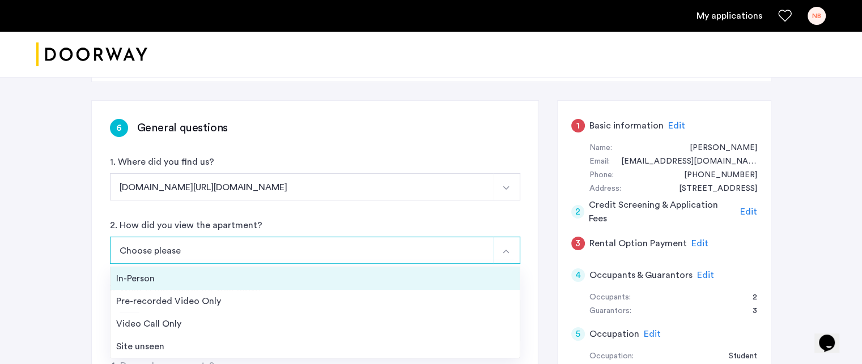
click at [193, 270] on li "In-Person" at bounding box center [315, 278] width 409 height 23
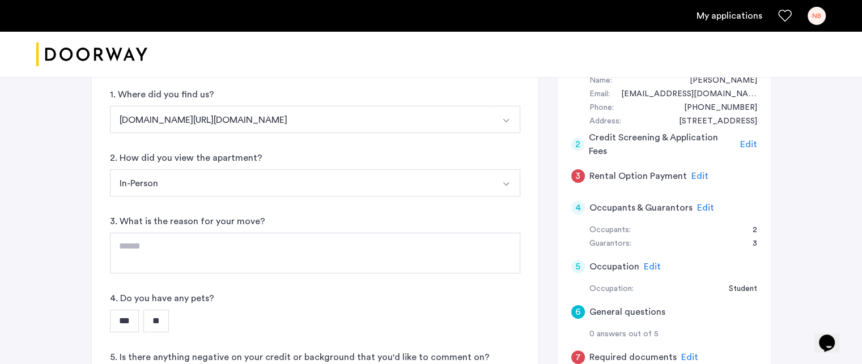
scroll to position [224, 0]
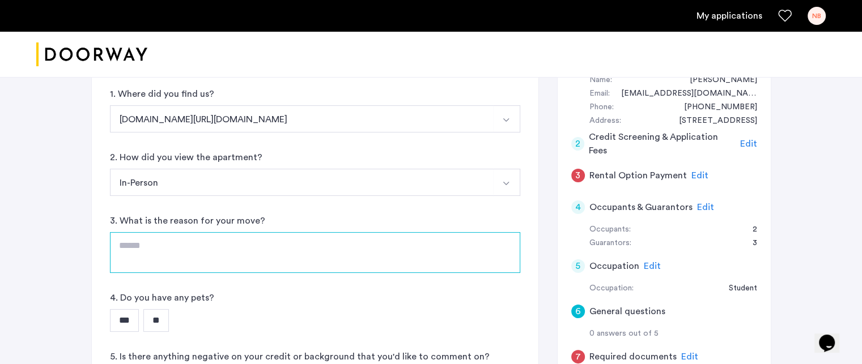
click at [172, 252] on textarea at bounding box center [315, 252] width 410 height 41
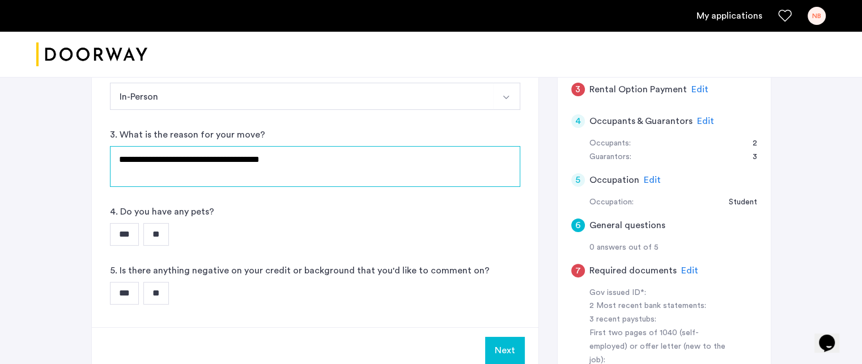
scroll to position [312, 0]
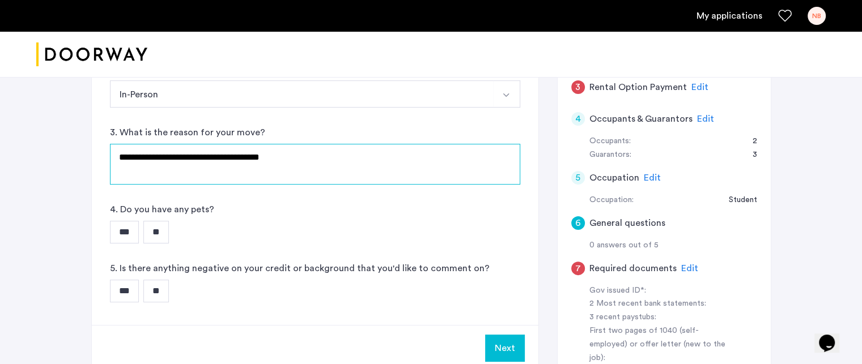
type textarea "**********"
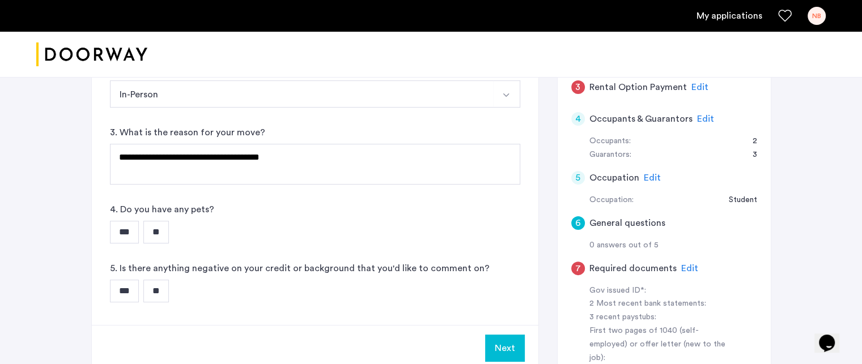
click at [167, 236] on input "**" at bounding box center [156, 232] width 26 height 23
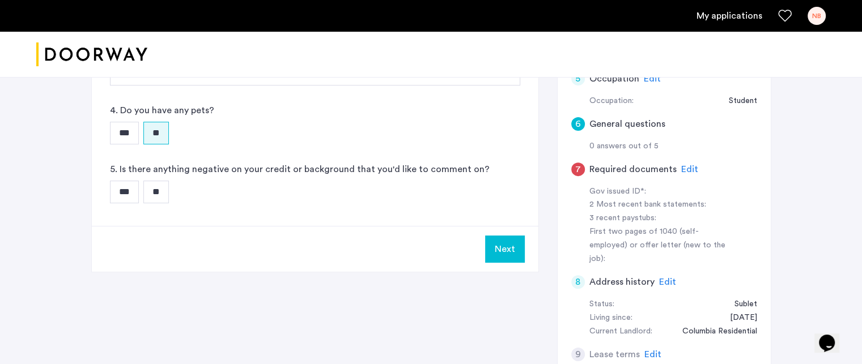
scroll to position [412, 0]
click at [169, 192] on input "**" at bounding box center [156, 191] width 26 height 23
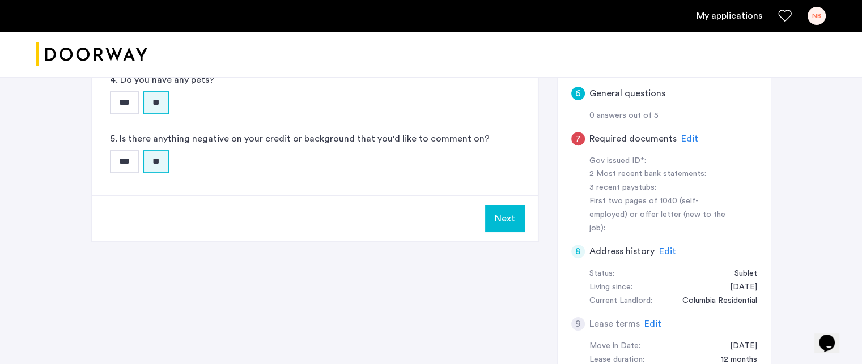
scroll to position [442, 0]
click at [666, 247] on span "Edit" at bounding box center [667, 251] width 17 height 9
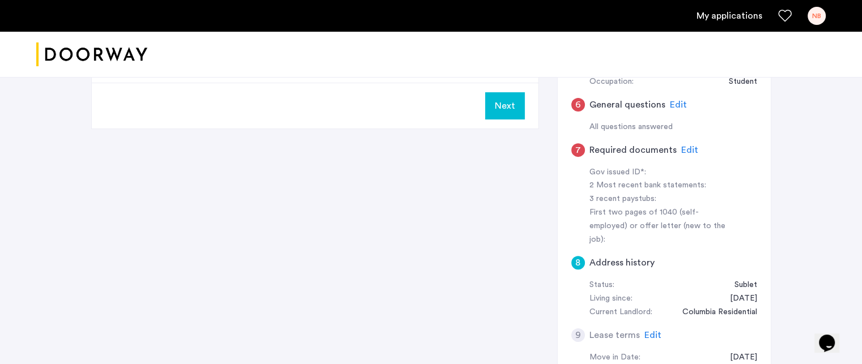
scroll to position [432, 0]
click at [681, 146] on span "Edit" at bounding box center [689, 149] width 17 height 9
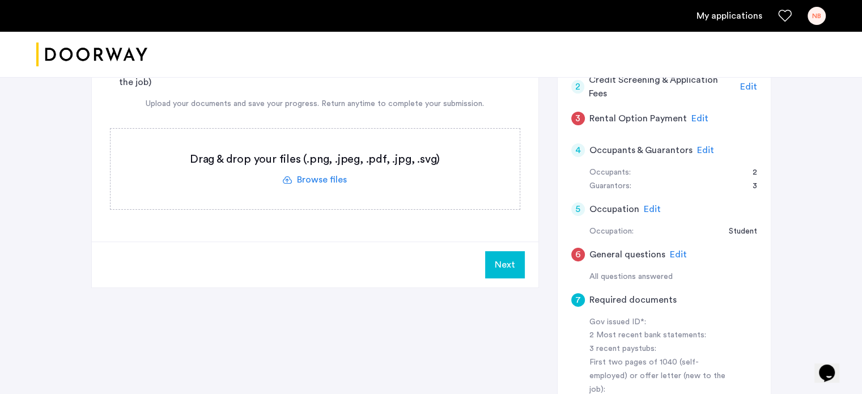
scroll to position [281, 0]
click at [562, 156] on div "1 Basic information Edit Name: [PERSON_NAME] Email: [PERSON_NAME][EMAIL_ADDRESS…" at bounding box center [664, 256] width 214 height 563
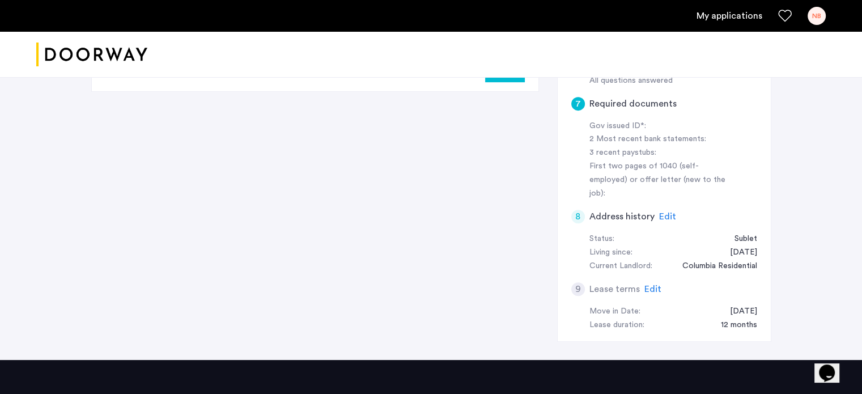
scroll to position [478, 0]
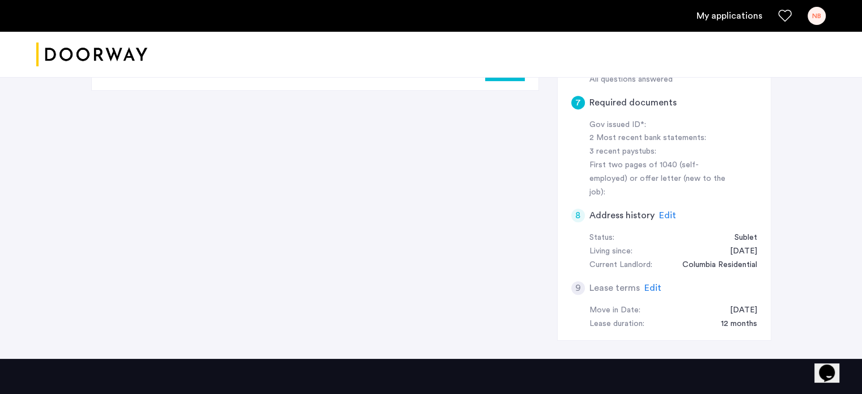
click at [645, 283] on span "Edit" at bounding box center [652, 287] width 17 height 9
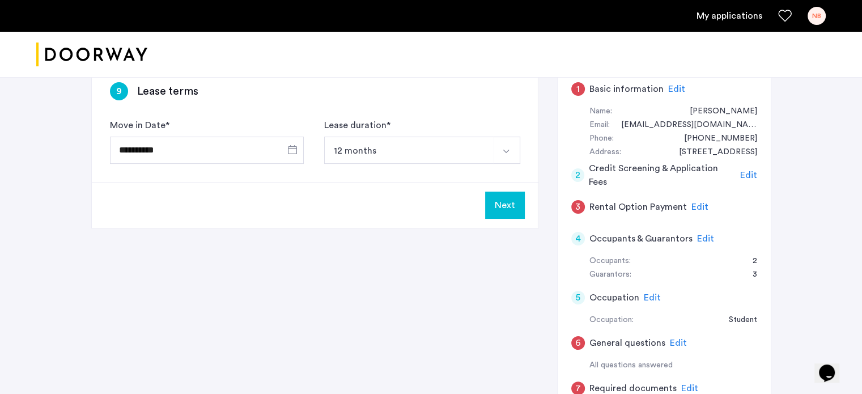
scroll to position [192, 0]
click at [698, 235] on span "Edit" at bounding box center [705, 239] width 17 height 9
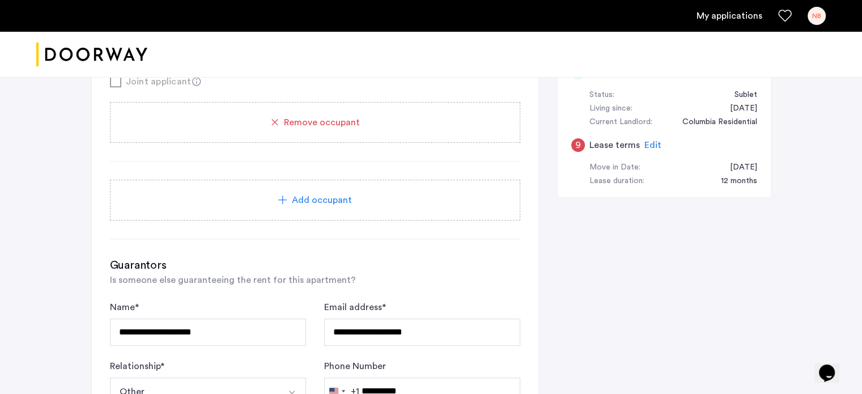
scroll to position [625, 0]
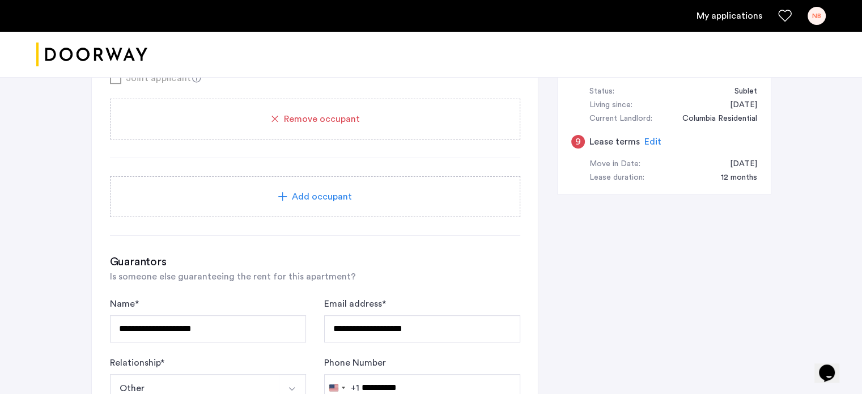
click at [356, 194] on div "Add occupant" at bounding box center [315, 197] width 383 height 14
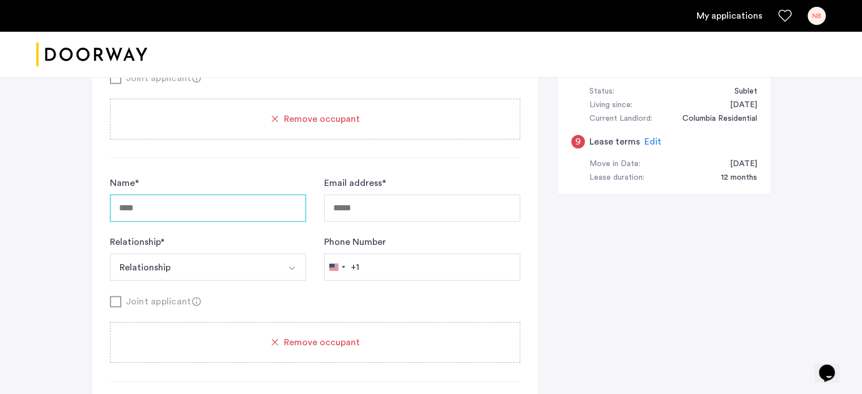
click at [198, 209] on input "Name *" at bounding box center [208, 207] width 196 height 27
type input "******"
click at [354, 203] on input "Email address *" at bounding box center [422, 207] width 196 height 27
type input "**********"
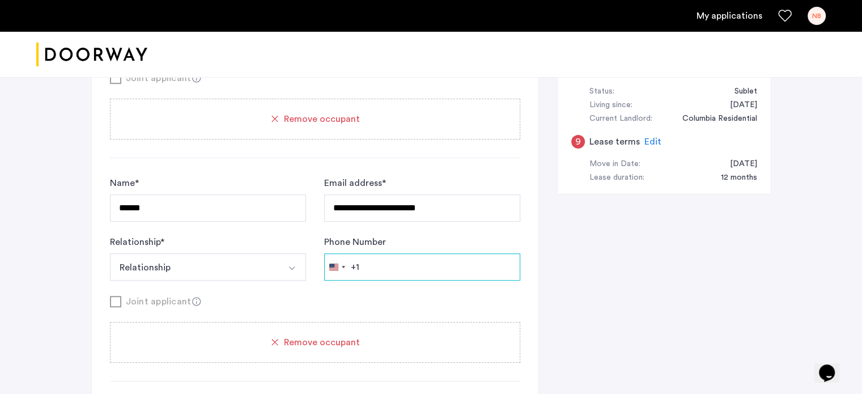
click at [406, 270] on input "Phone Number" at bounding box center [422, 266] width 196 height 27
type input "**********"
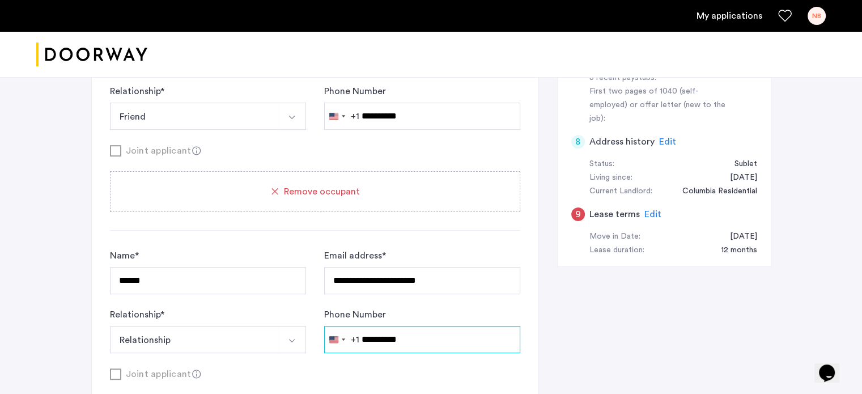
scroll to position [550, 0]
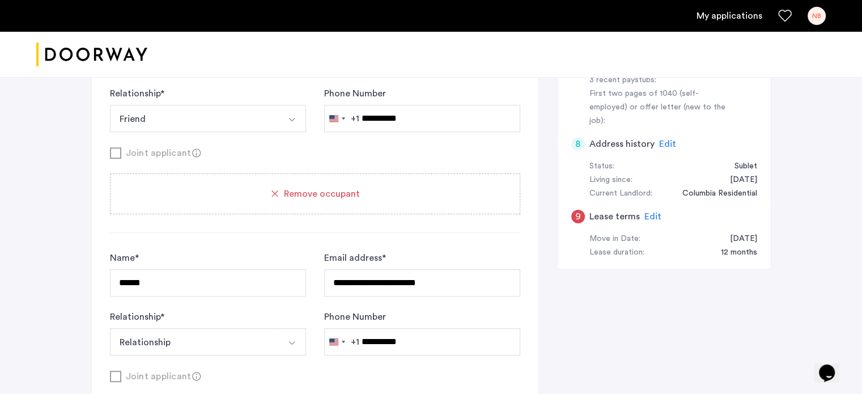
click at [663, 139] on span "Edit" at bounding box center [667, 143] width 17 height 9
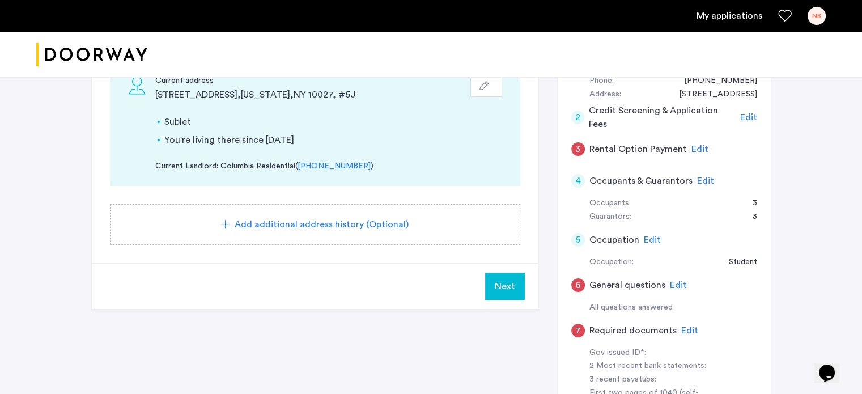
scroll to position [244, 0]
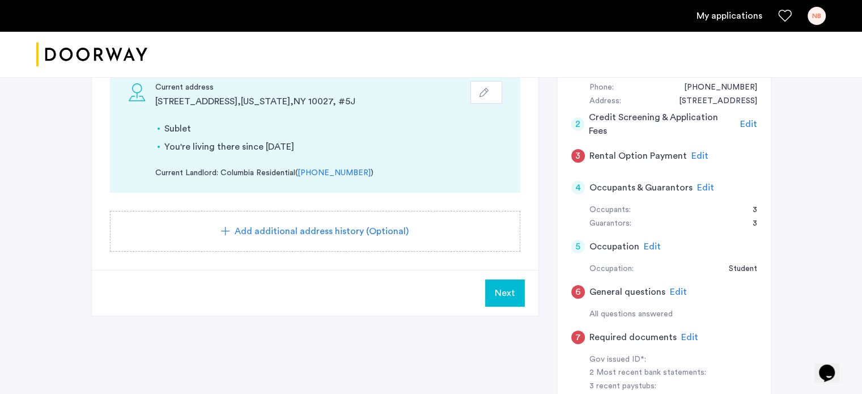
click at [700, 186] on span "Edit" at bounding box center [705, 187] width 17 height 9
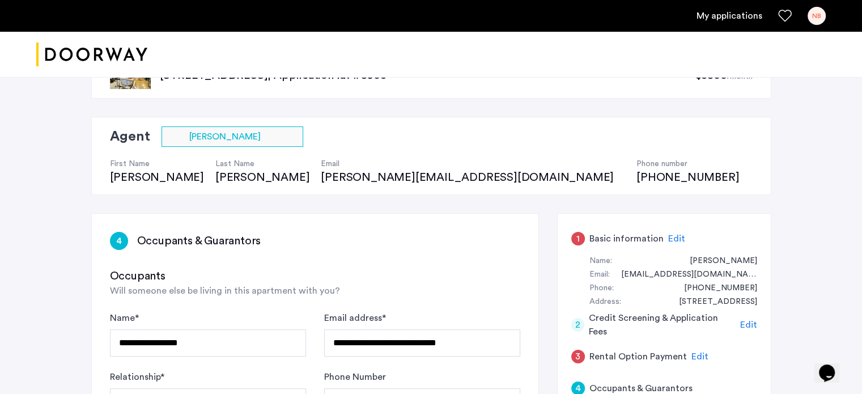
scroll to position [0, 0]
